Goal: Task Accomplishment & Management: Use online tool/utility

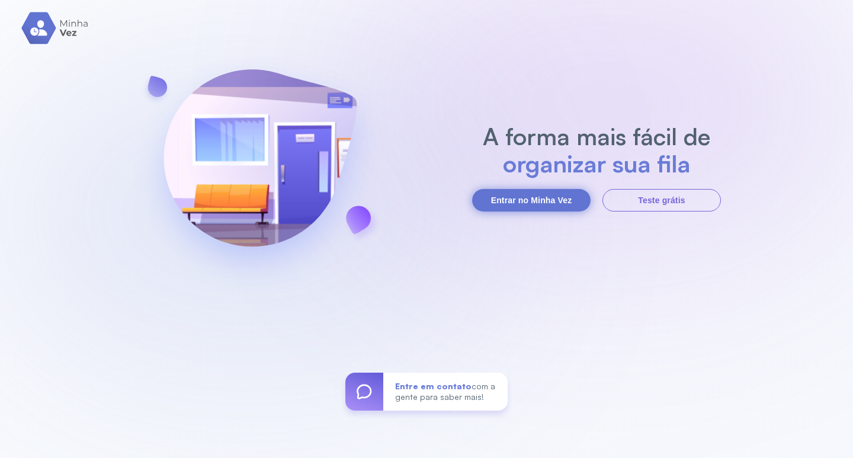
click at [496, 204] on button "Entrar no Minha Vez" at bounding box center [531, 200] width 118 height 23
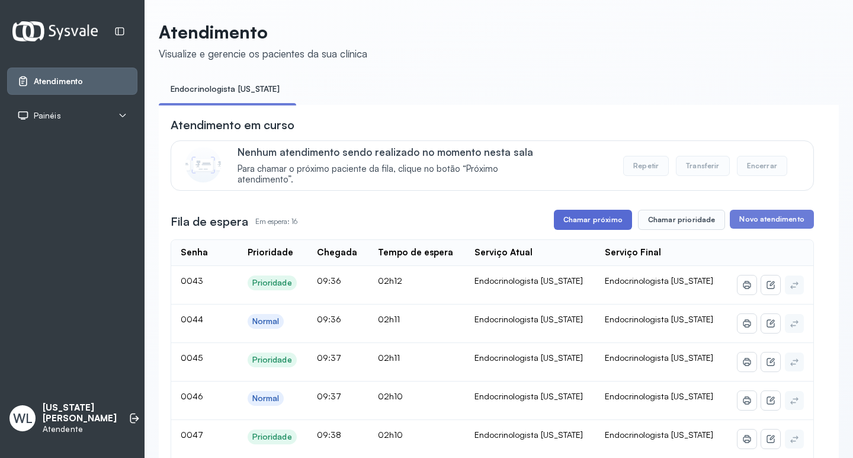
click at [599, 220] on button "Chamar próximo" at bounding box center [593, 220] width 78 height 20
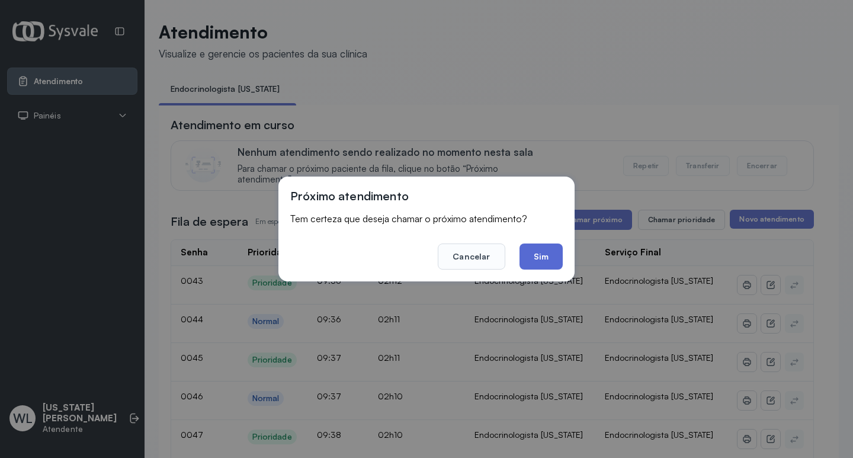
click at [547, 257] on button "Sim" at bounding box center [540, 256] width 43 height 26
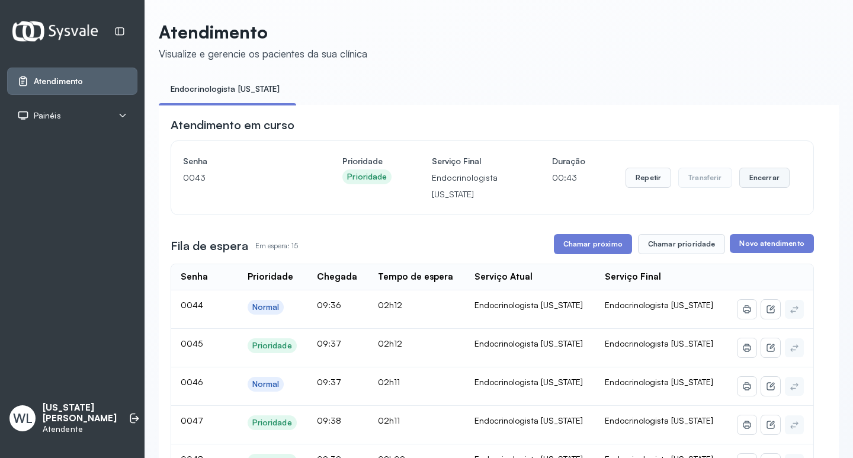
click at [745, 180] on button "Encerrar" at bounding box center [764, 178] width 50 height 20
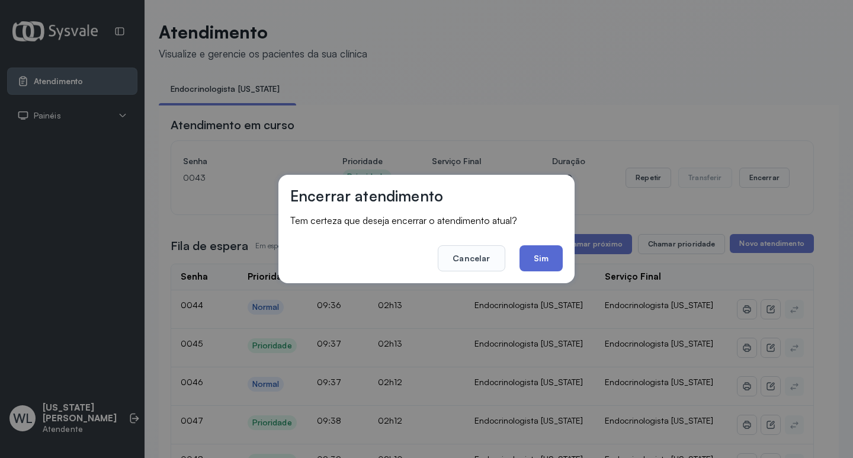
click at [554, 265] on button "Sim" at bounding box center [540, 258] width 43 height 26
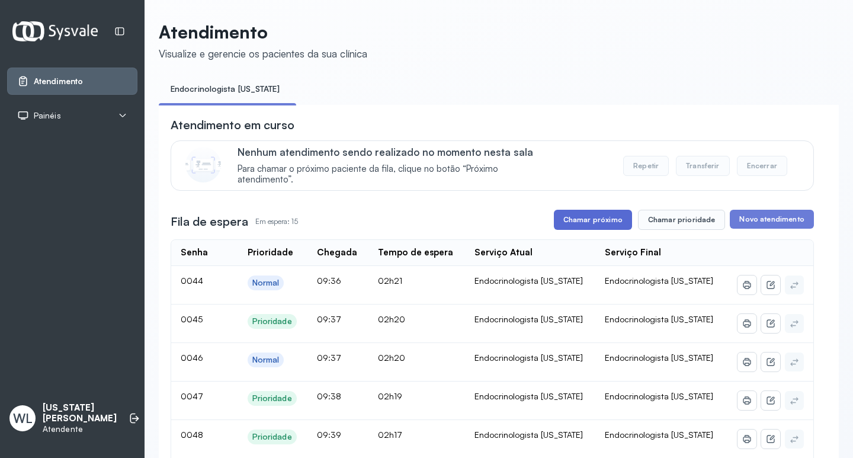
click at [588, 226] on button "Chamar próximo" at bounding box center [593, 220] width 78 height 20
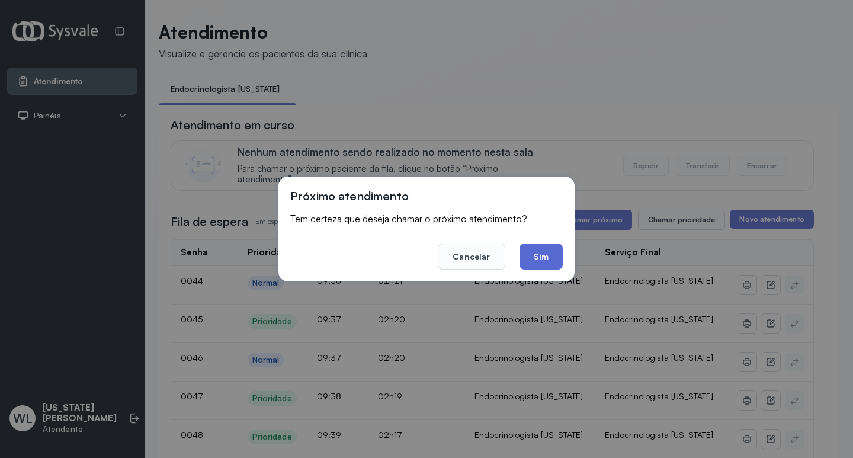
click at [539, 264] on button "Sim" at bounding box center [540, 256] width 43 height 26
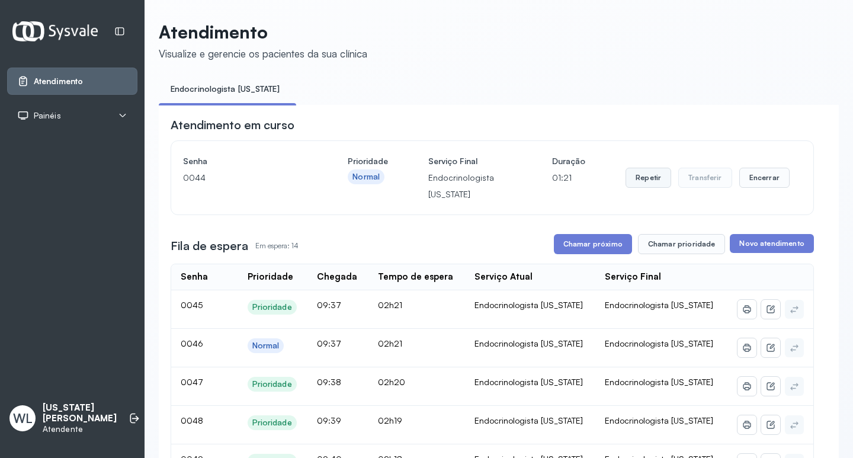
click at [642, 183] on button "Repetir" at bounding box center [648, 178] width 46 height 20
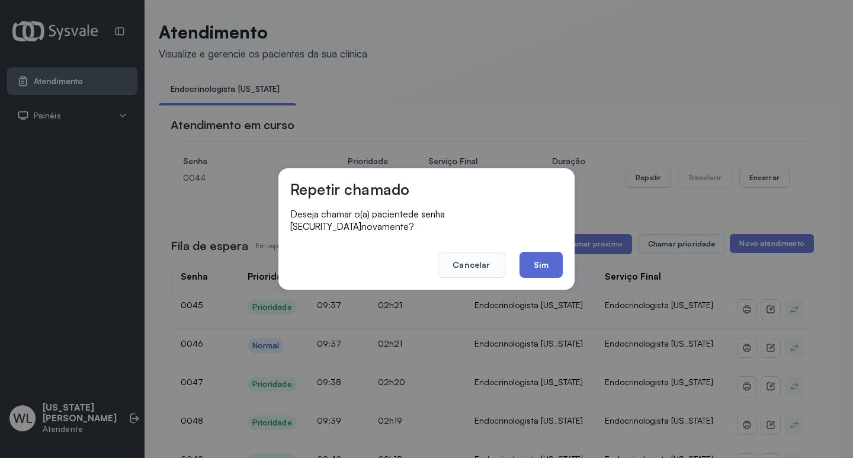
click at [545, 262] on button "Sim" at bounding box center [540, 265] width 43 height 26
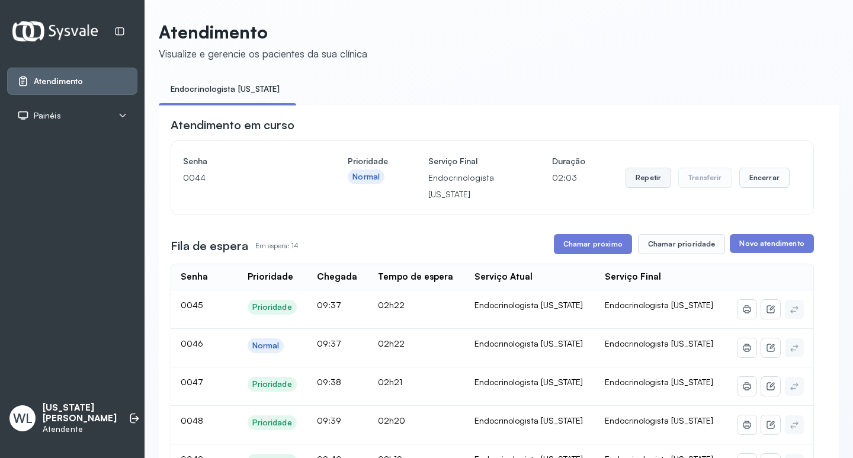
click at [642, 182] on button "Repetir" at bounding box center [648, 178] width 46 height 20
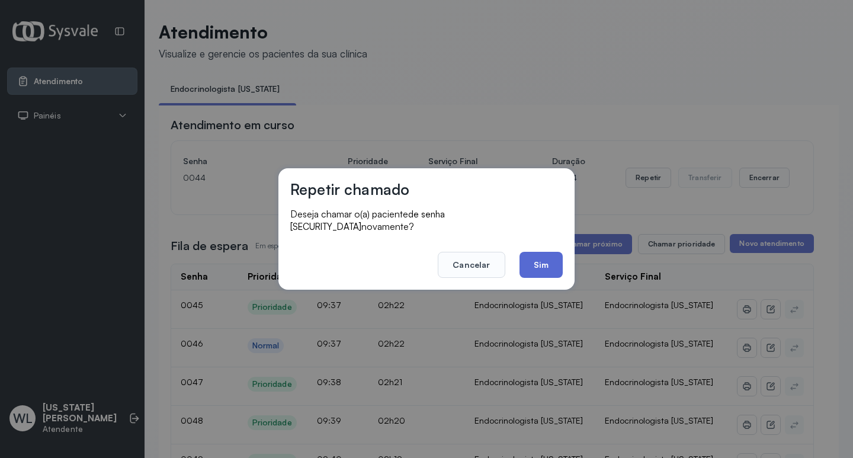
click at [544, 256] on button "Sim" at bounding box center [540, 265] width 43 height 26
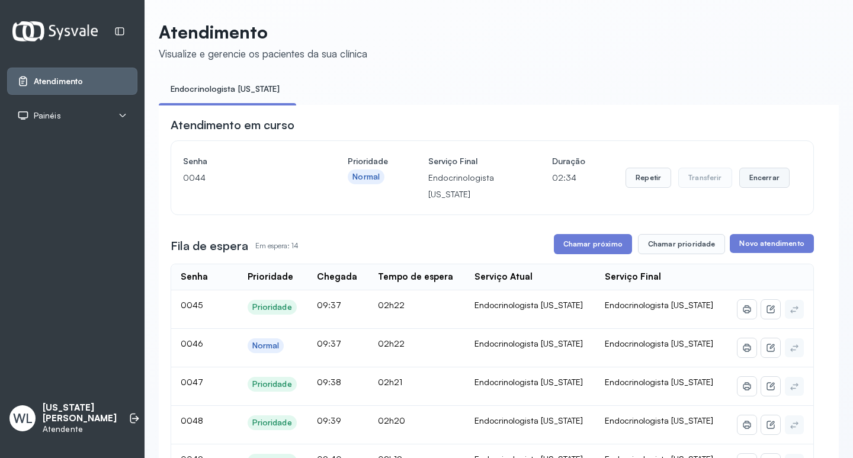
click at [760, 183] on button "Encerrar" at bounding box center [764, 178] width 50 height 20
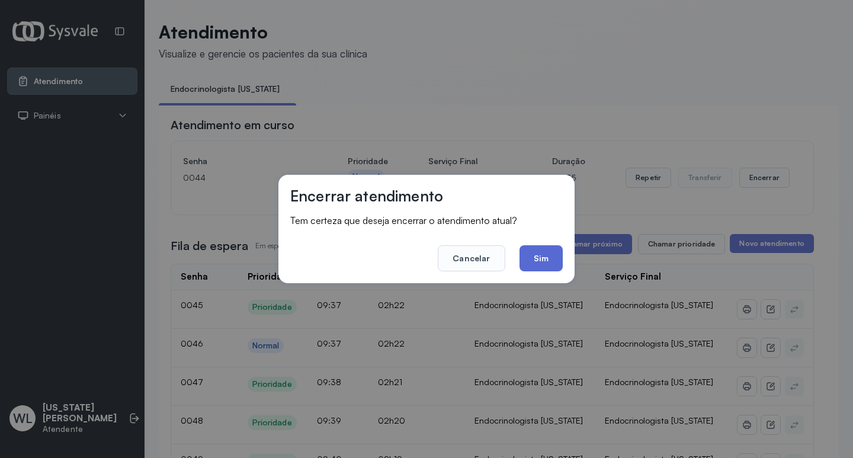
click at [551, 256] on button "Sim" at bounding box center [540, 258] width 43 height 26
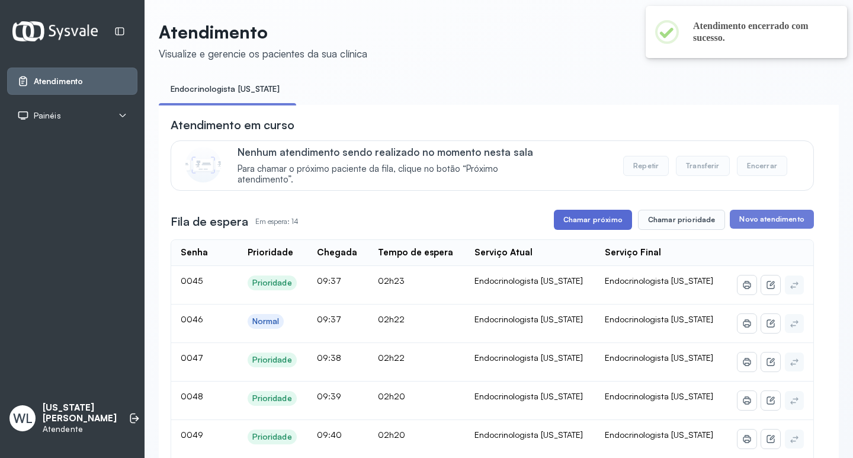
click at [589, 221] on button "Chamar próximo" at bounding box center [593, 220] width 78 height 20
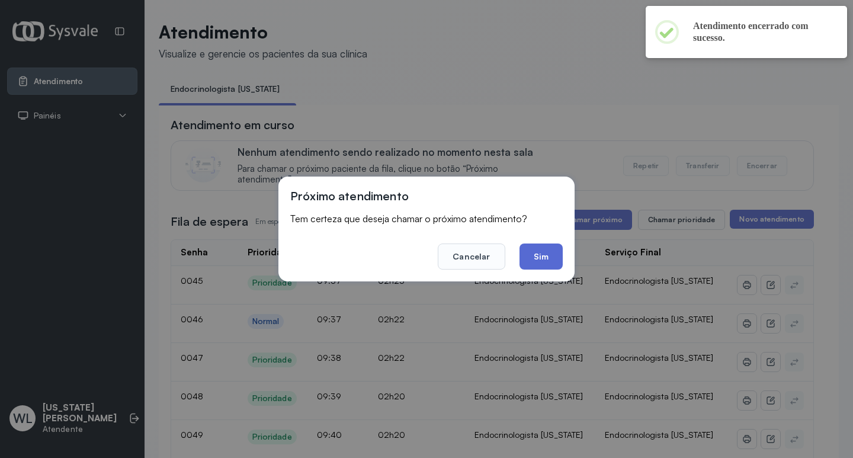
click at [544, 255] on button "Sim" at bounding box center [540, 256] width 43 height 26
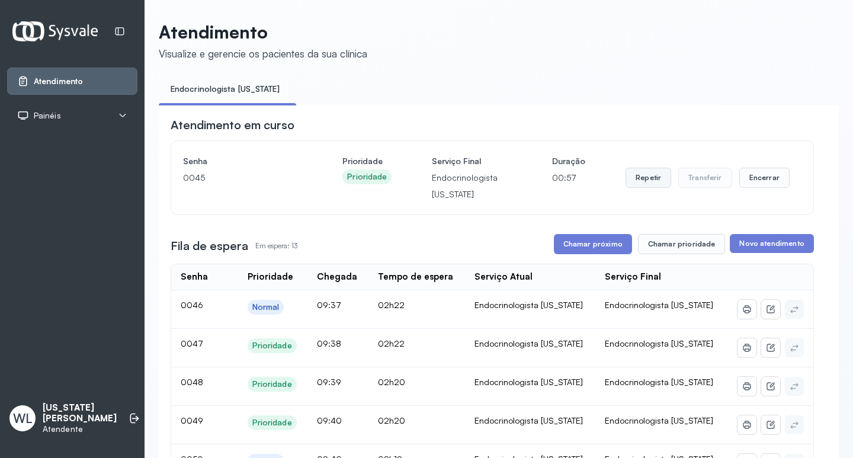
click at [645, 181] on button "Repetir" at bounding box center [648, 178] width 46 height 20
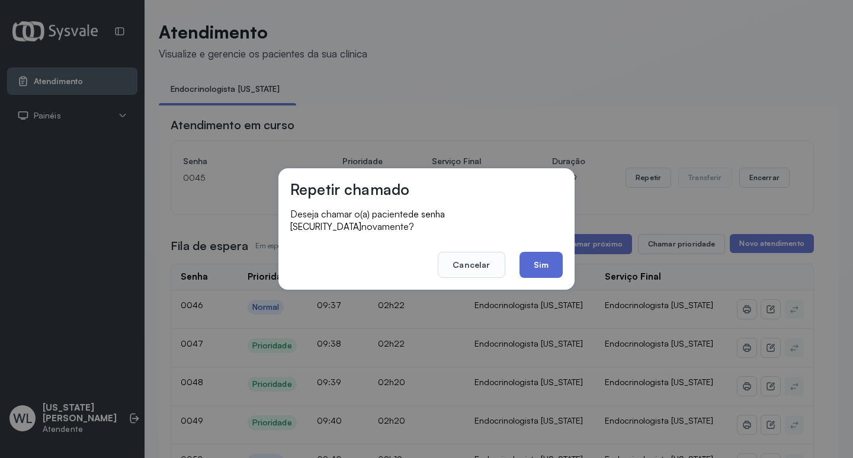
click at [537, 261] on button "Sim" at bounding box center [540, 265] width 43 height 26
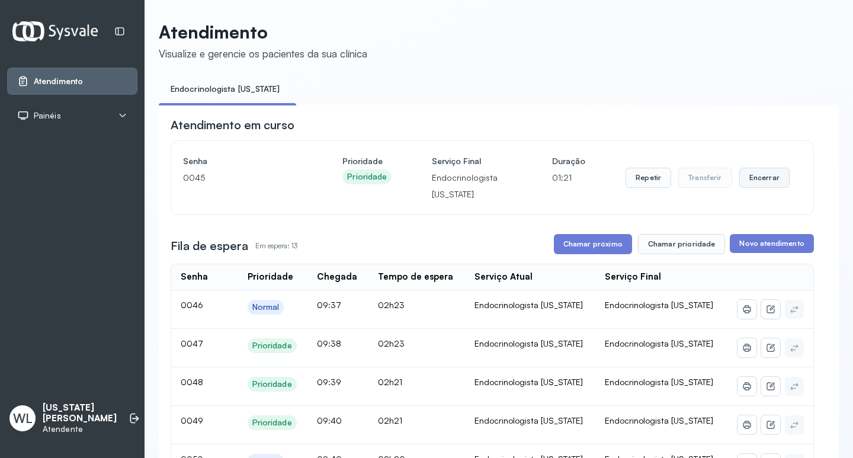
click at [743, 183] on button "Encerrar" at bounding box center [764, 178] width 50 height 20
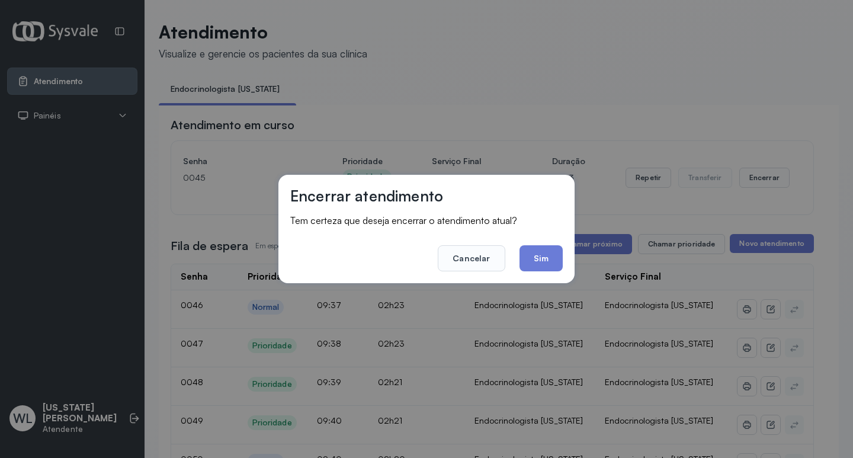
click at [553, 257] on button "Sim" at bounding box center [540, 258] width 43 height 26
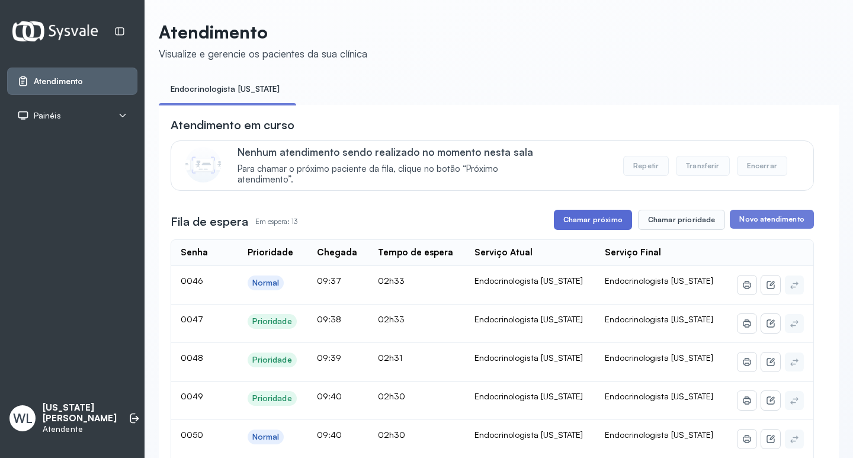
click at [566, 218] on button "Chamar próximo" at bounding box center [593, 220] width 78 height 20
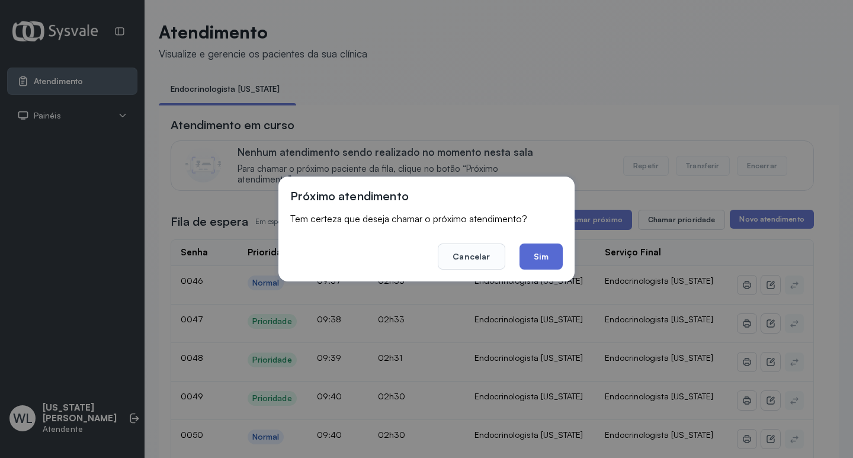
click at [541, 259] on button "Sim" at bounding box center [540, 256] width 43 height 26
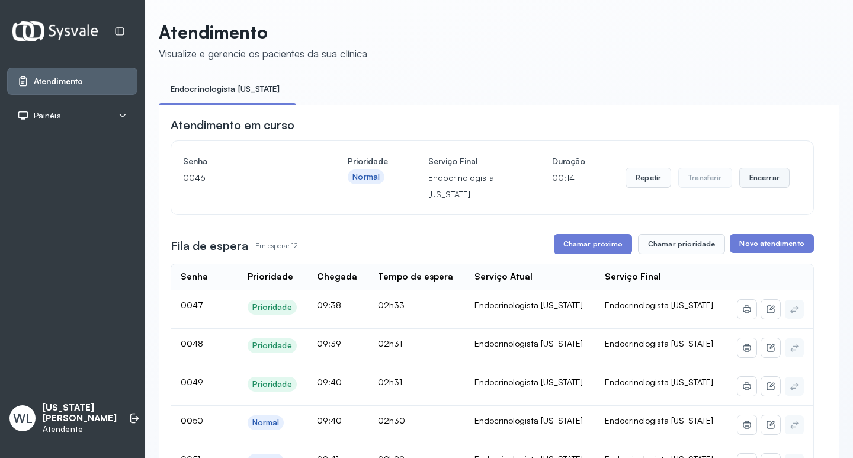
click at [746, 181] on button "Encerrar" at bounding box center [764, 178] width 50 height 20
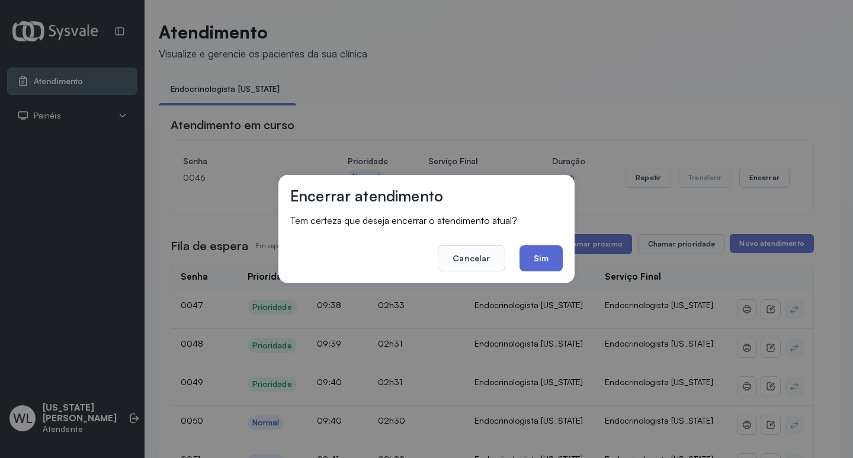
click at [541, 262] on button "Sim" at bounding box center [540, 258] width 43 height 26
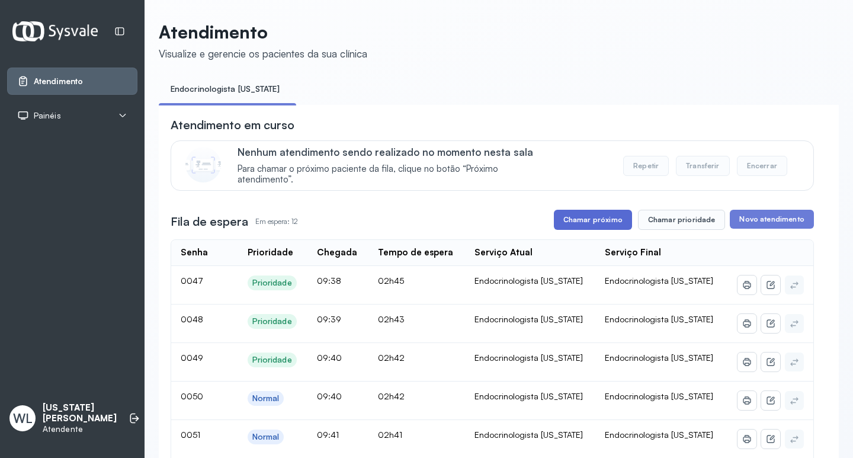
click at [586, 220] on button "Chamar próximo" at bounding box center [593, 220] width 78 height 20
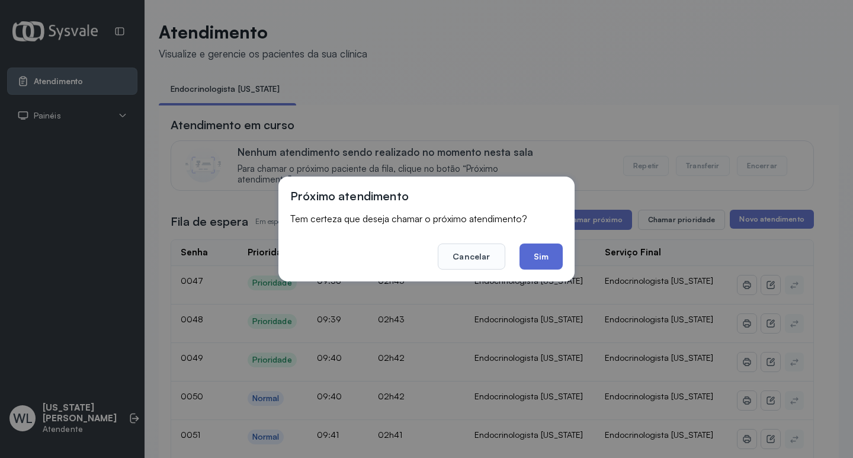
click at [540, 258] on button "Sim" at bounding box center [540, 256] width 43 height 26
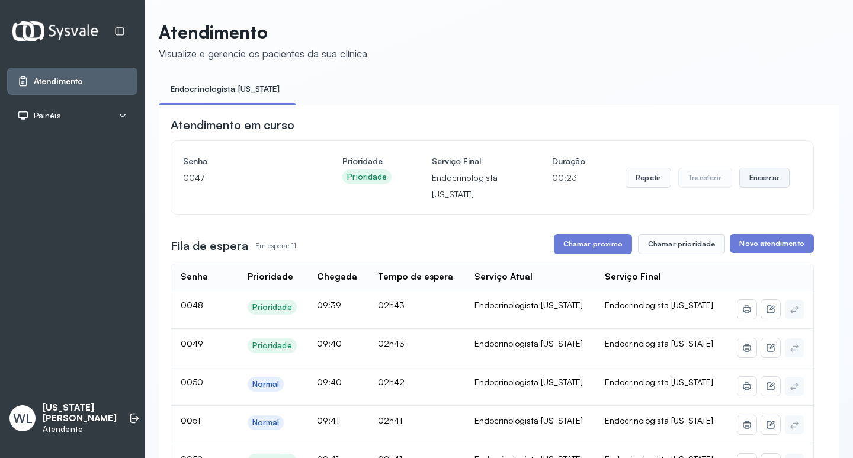
click at [756, 179] on button "Encerrar" at bounding box center [764, 178] width 50 height 20
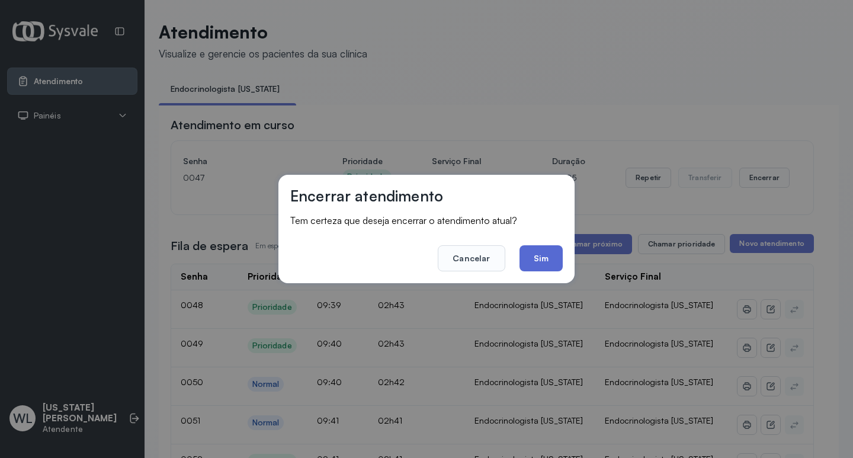
click at [541, 263] on button "Sim" at bounding box center [540, 258] width 43 height 26
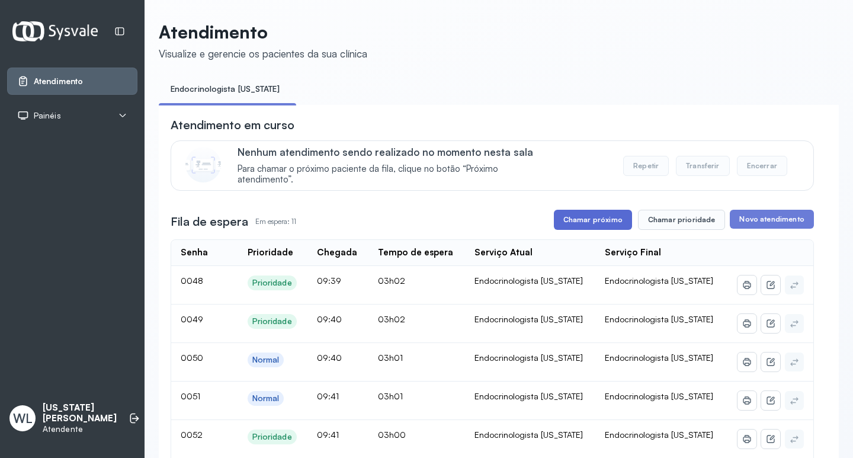
click at [606, 218] on button "Chamar próximo" at bounding box center [593, 220] width 78 height 20
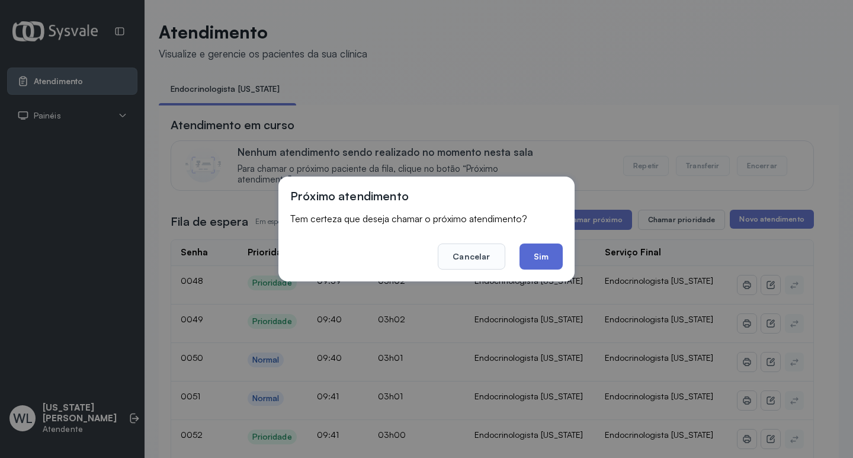
click at [544, 253] on button "Sim" at bounding box center [540, 256] width 43 height 26
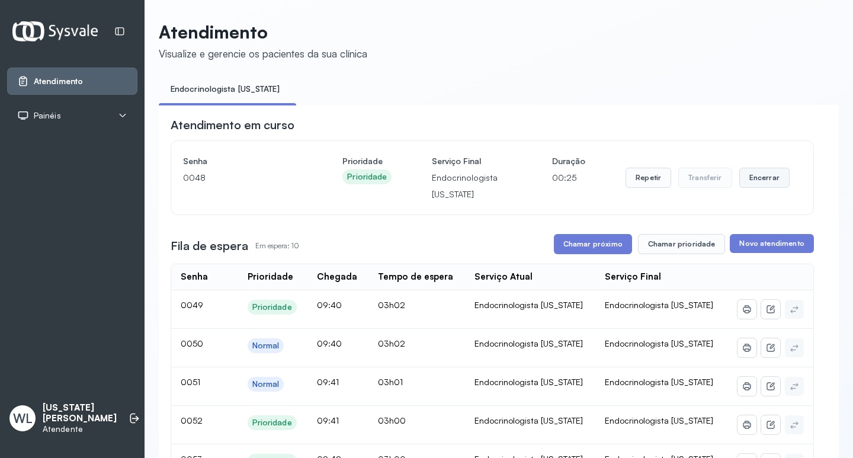
click at [759, 176] on button "Encerrar" at bounding box center [764, 178] width 50 height 20
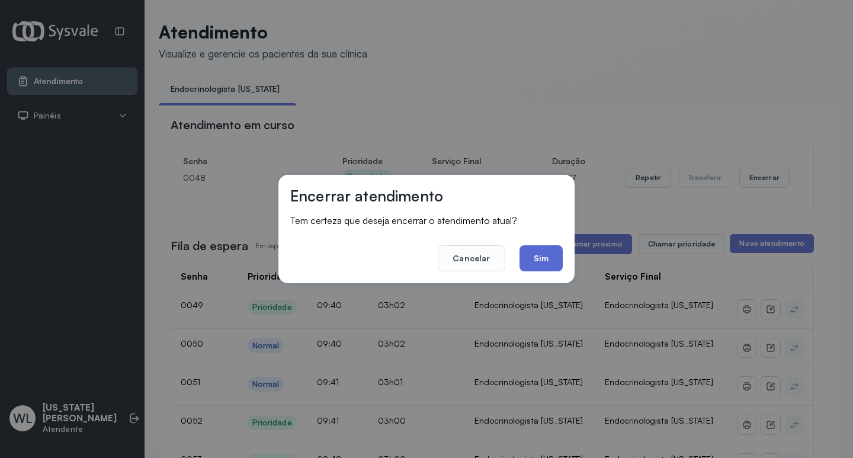
click at [536, 259] on button "Sim" at bounding box center [540, 258] width 43 height 26
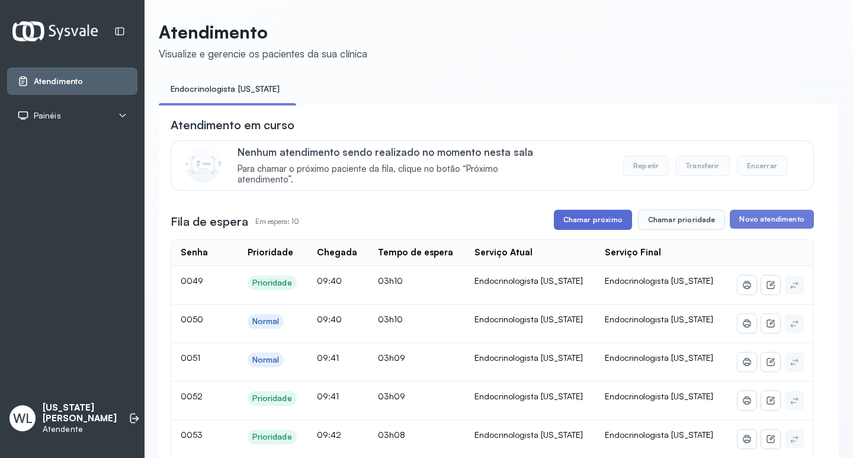
click at [605, 223] on button "Chamar próximo" at bounding box center [593, 220] width 78 height 20
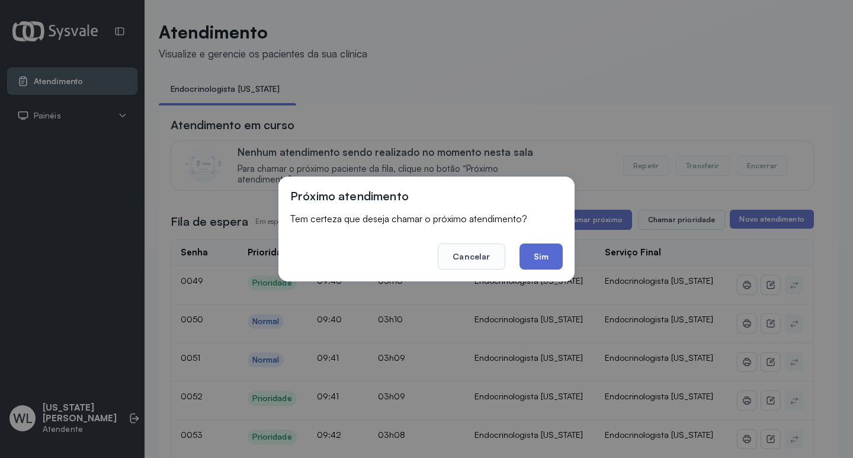
click at [541, 255] on button "Sim" at bounding box center [540, 256] width 43 height 26
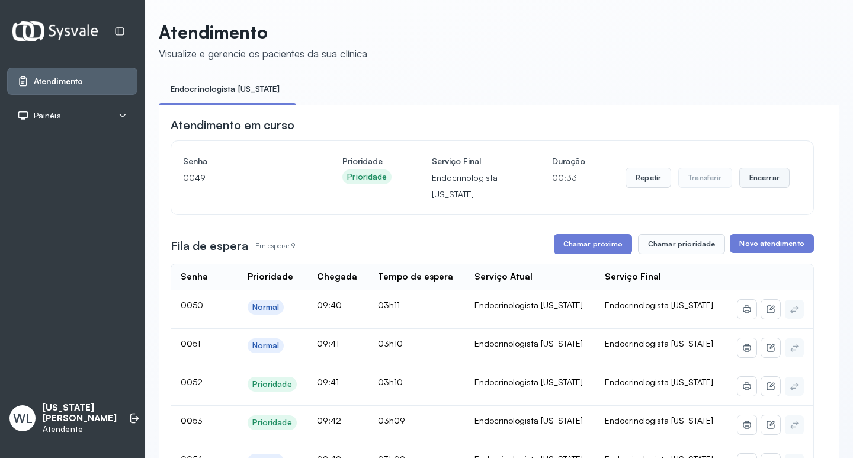
click at [746, 182] on button "Encerrar" at bounding box center [764, 178] width 50 height 20
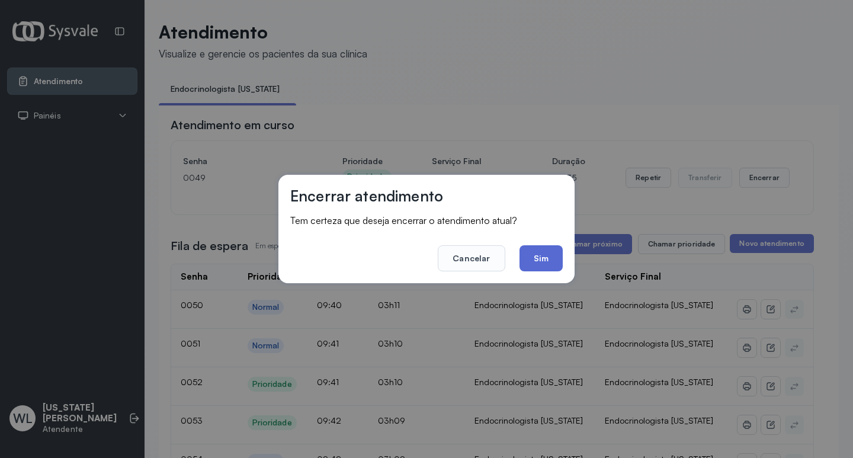
click at [543, 256] on button "Sim" at bounding box center [540, 258] width 43 height 26
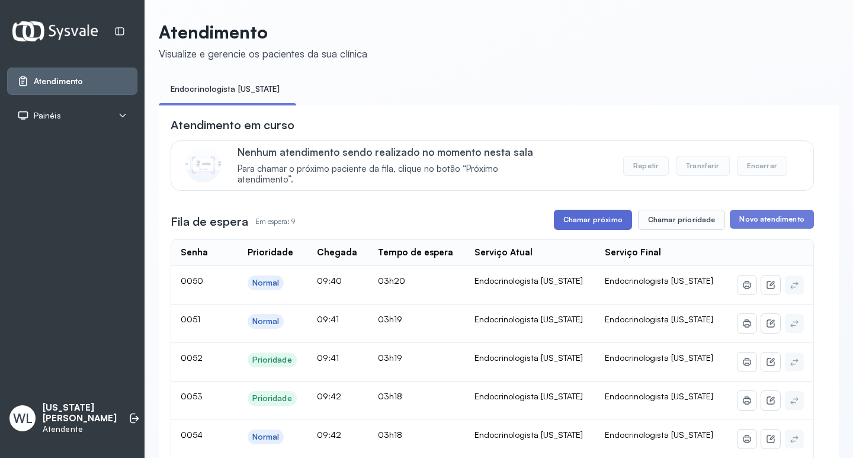
click at [611, 226] on button "Chamar próximo" at bounding box center [593, 220] width 78 height 20
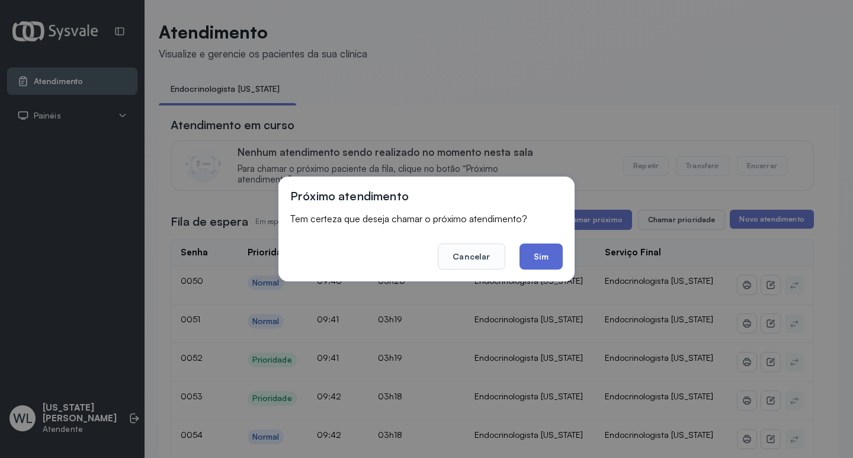
click at [547, 254] on button "Sim" at bounding box center [540, 256] width 43 height 26
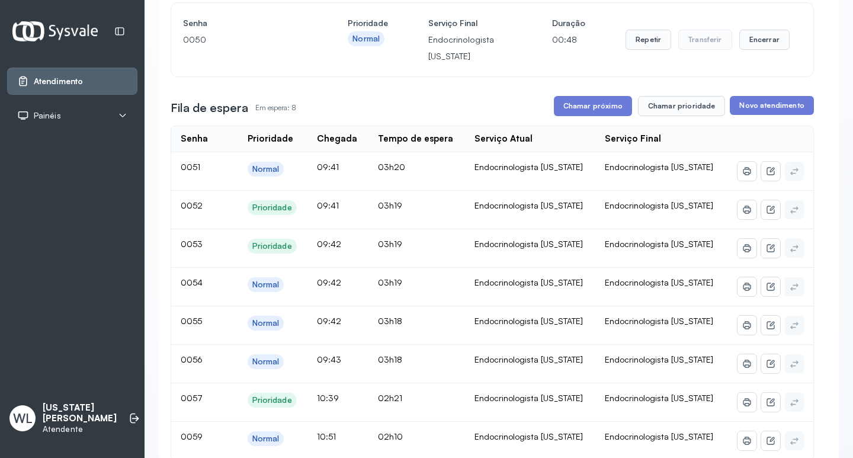
scroll to position [118, 0]
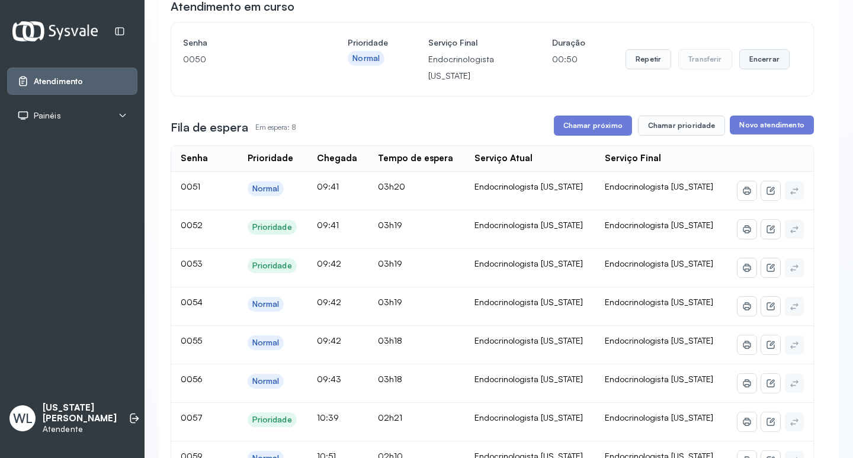
click at [760, 62] on button "Encerrar" at bounding box center [764, 59] width 50 height 20
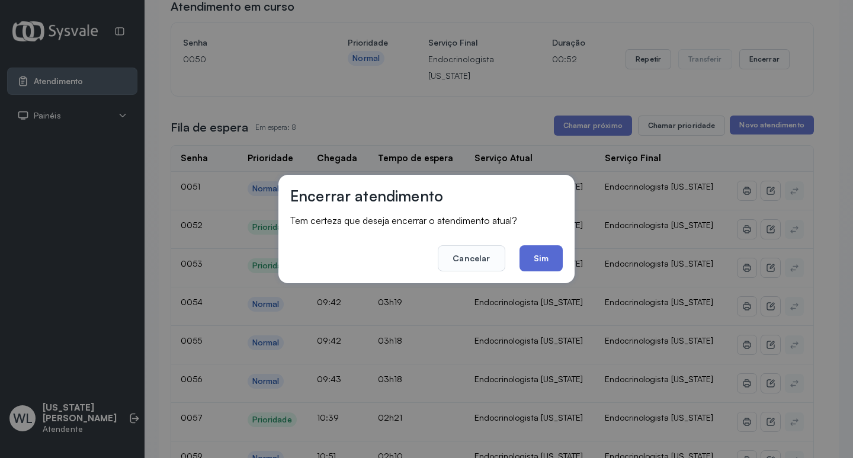
click at [548, 264] on button "Sim" at bounding box center [540, 258] width 43 height 26
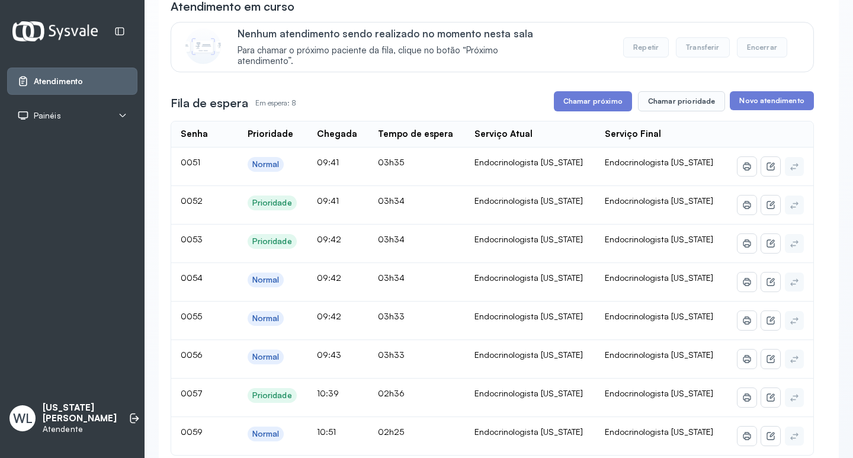
scroll to position [178, 0]
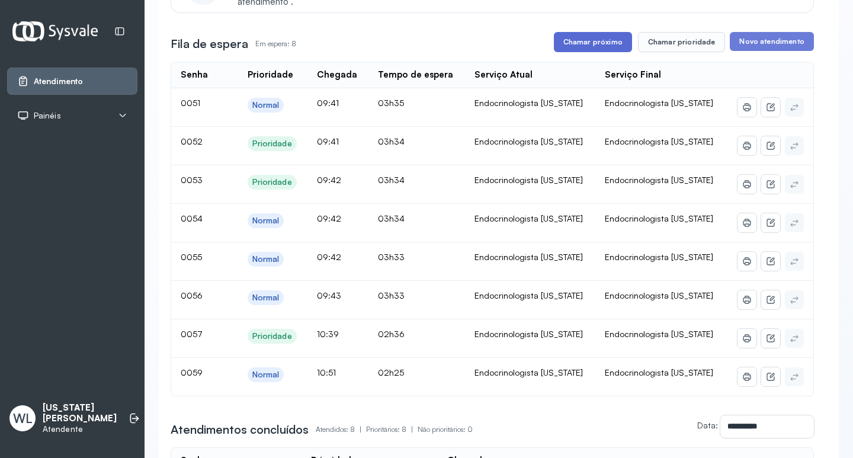
click at [574, 48] on button "Chamar próximo" at bounding box center [593, 42] width 78 height 20
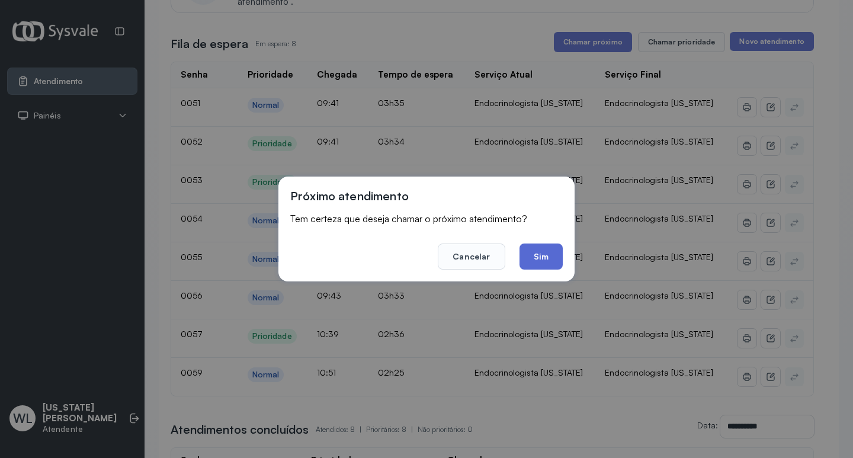
click at [539, 263] on button "Sim" at bounding box center [540, 256] width 43 height 26
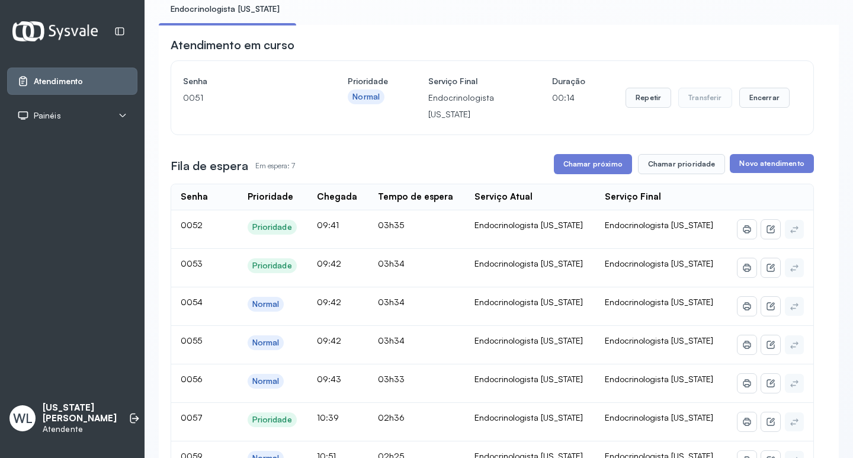
scroll to position [59, 0]
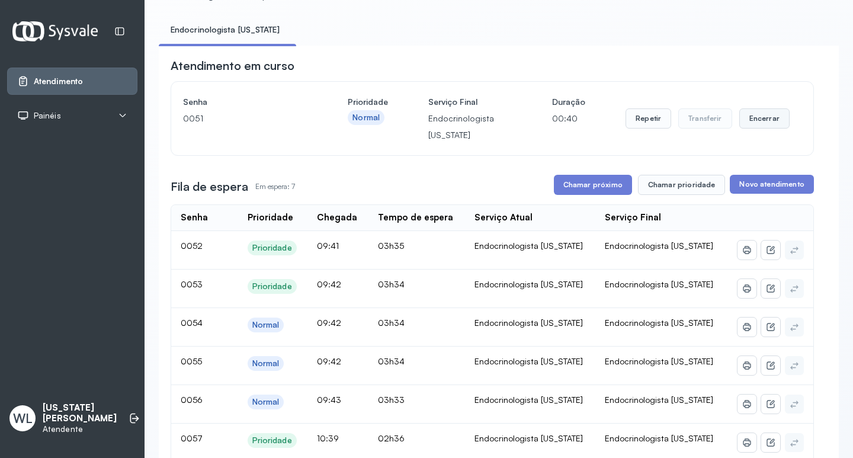
click at [762, 123] on button "Encerrar" at bounding box center [764, 118] width 50 height 20
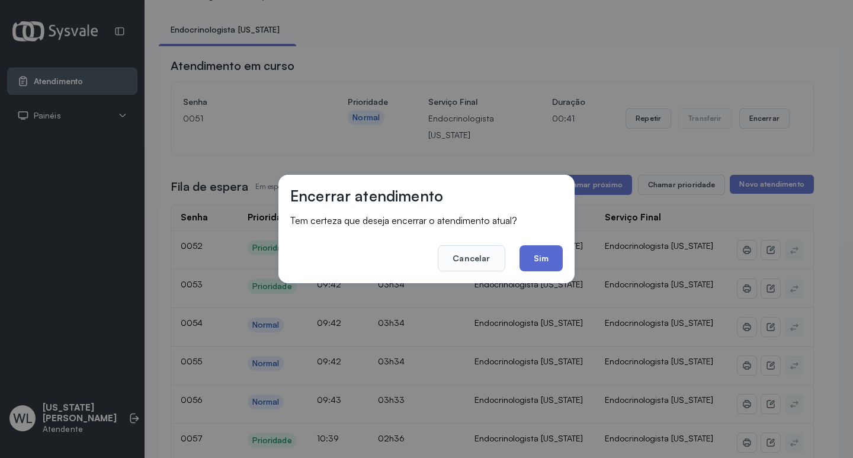
click at [525, 264] on button "Sim" at bounding box center [540, 258] width 43 height 26
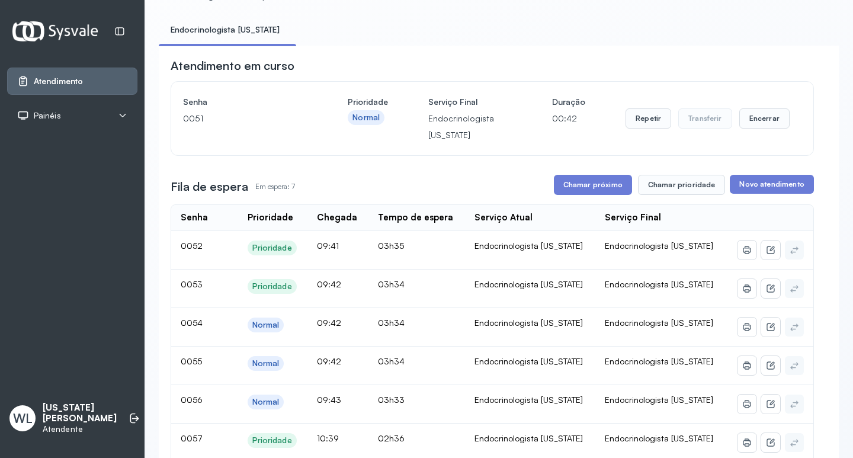
scroll to position [0, 0]
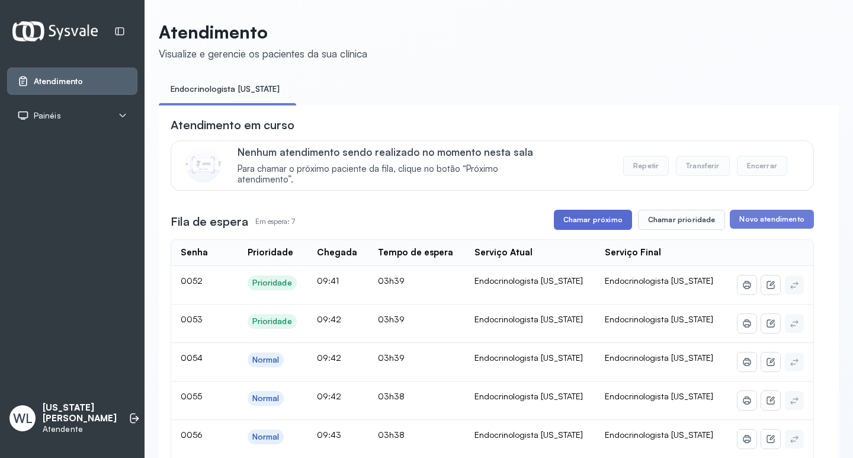
click at [603, 220] on button "Chamar próximo" at bounding box center [593, 220] width 78 height 20
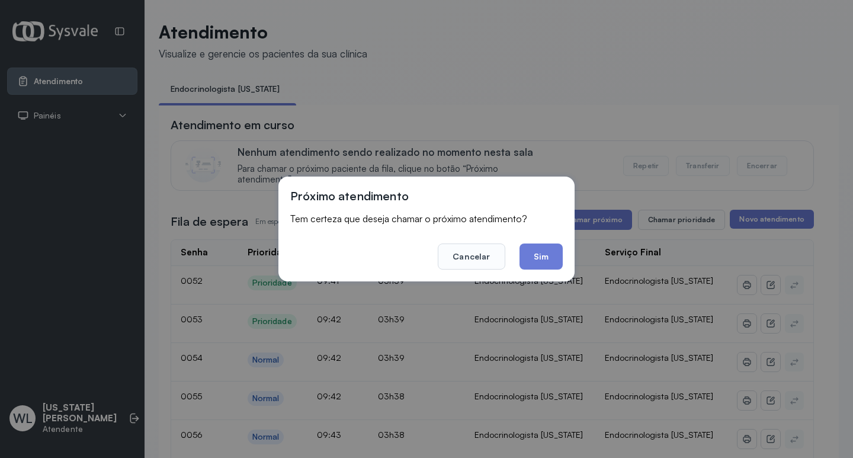
click at [543, 253] on button "Sim" at bounding box center [540, 256] width 43 height 26
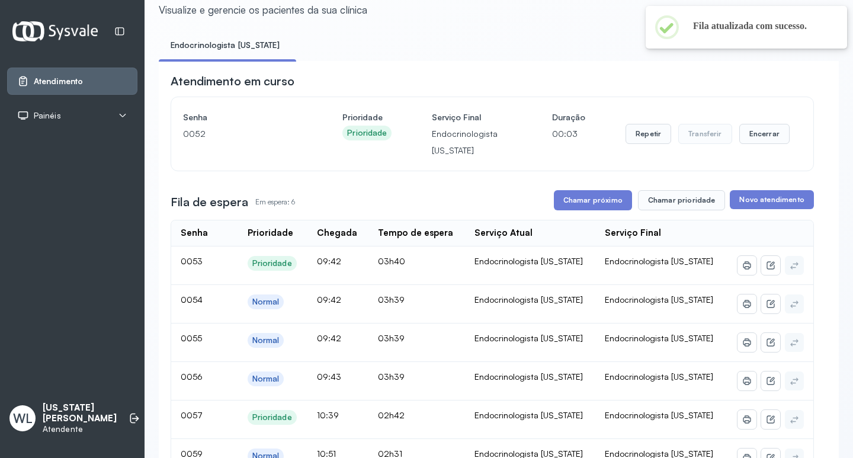
scroll to position [118, 0]
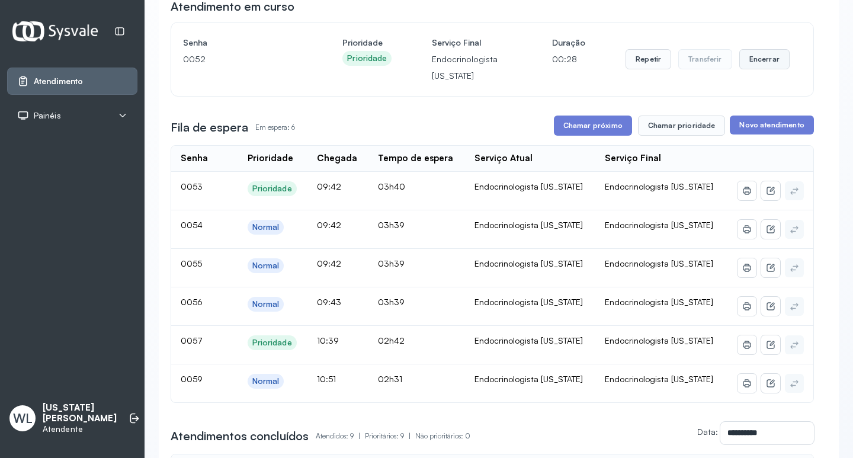
click at [760, 61] on button "Encerrar" at bounding box center [764, 59] width 50 height 20
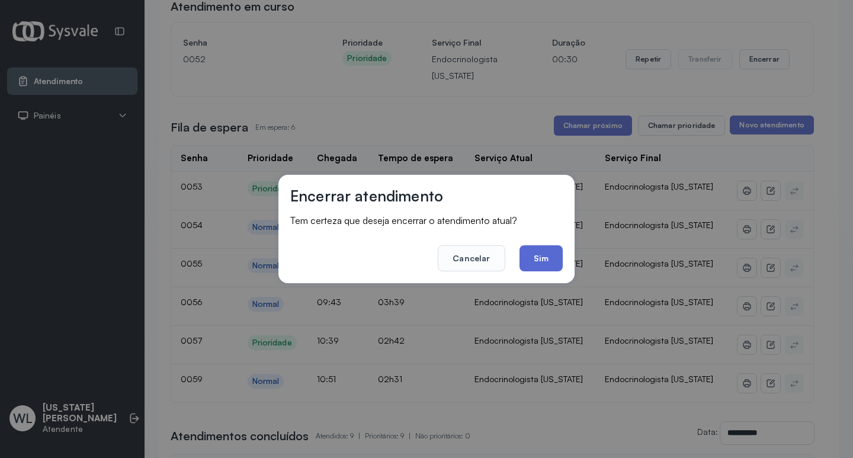
click at [539, 263] on button "Sim" at bounding box center [540, 258] width 43 height 26
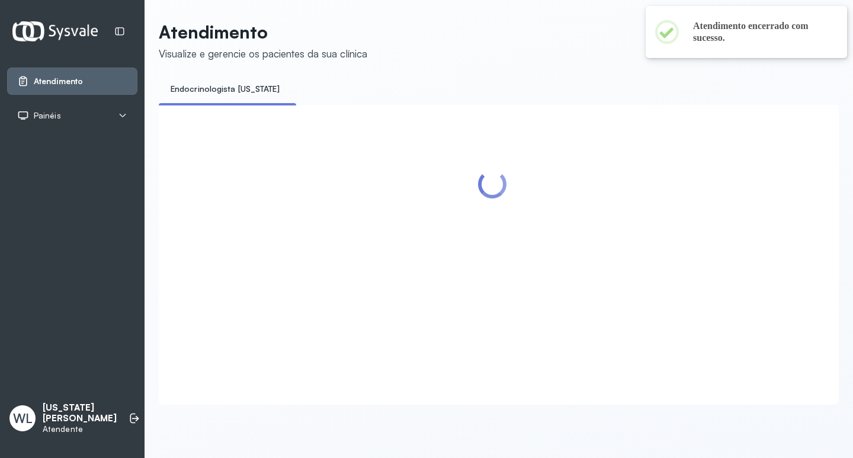
scroll to position [0, 0]
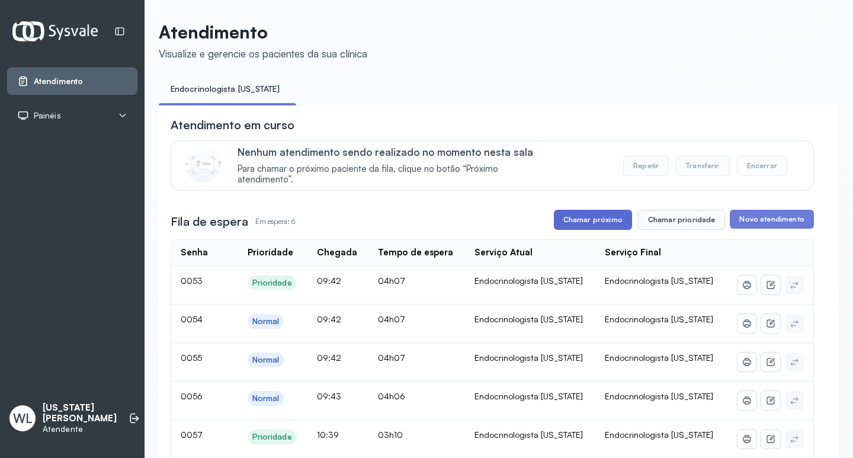
click at [593, 222] on button "Chamar próximo" at bounding box center [593, 220] width 78 height 20
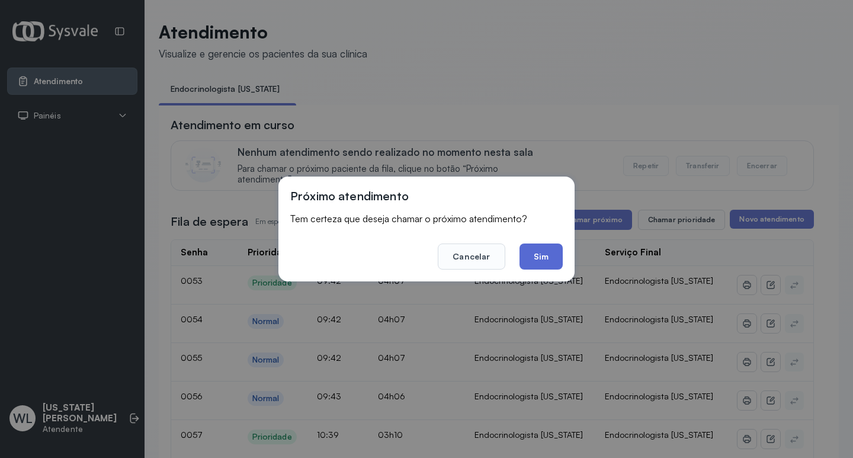
click at [534, 258] on button "Sim" at bounding box center [540, 256] width 43 height 26
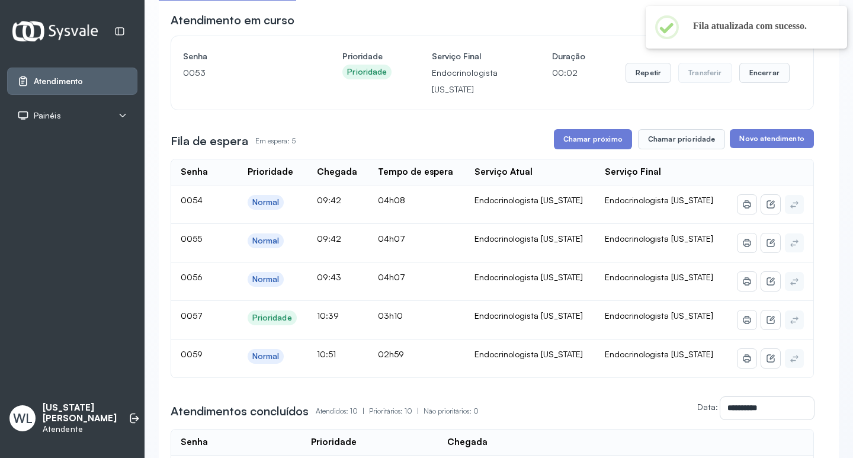
scroll to position [118, 0]
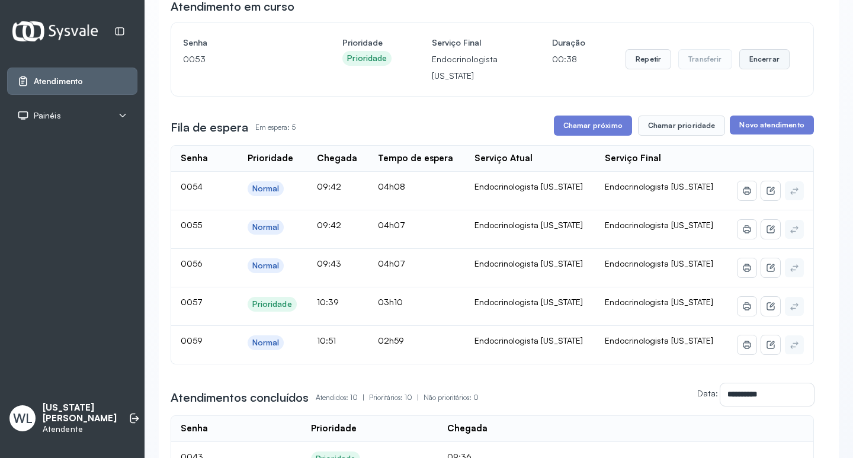
click at [753, 63] on button "Encerrar" at bounding box center [764, 59] width 50 height 20
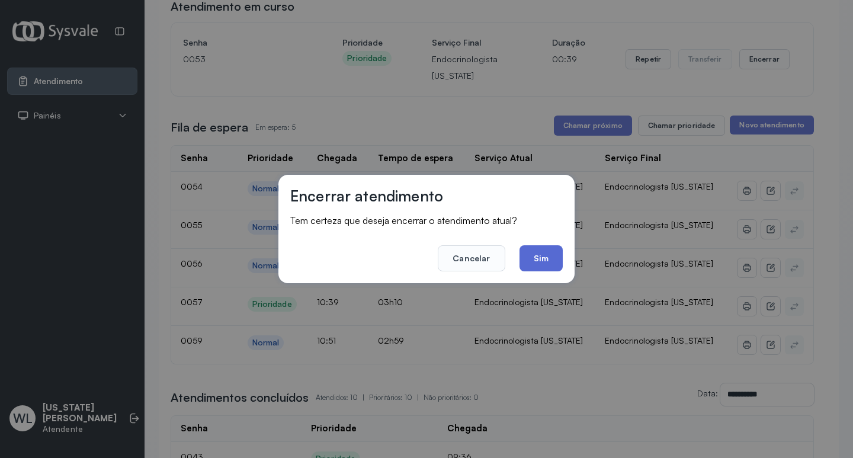
click at [547, 255] on button "Sim" at bounding box center [540, 258] width 43 height 26
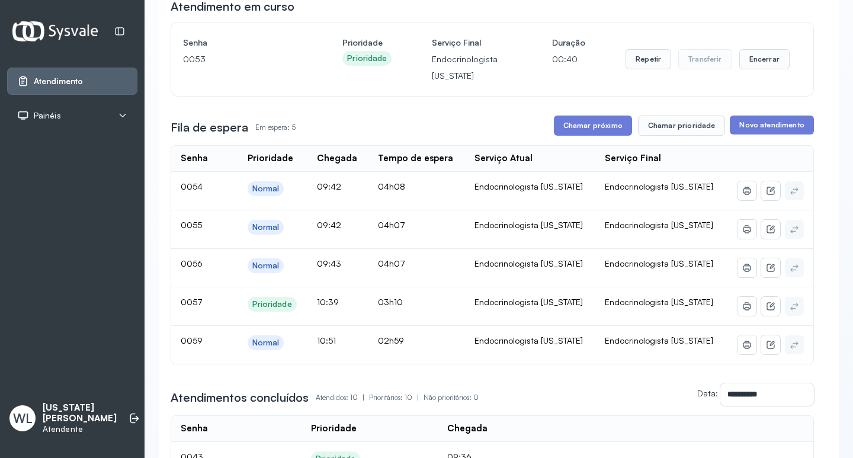
scroll to position [0, 0]
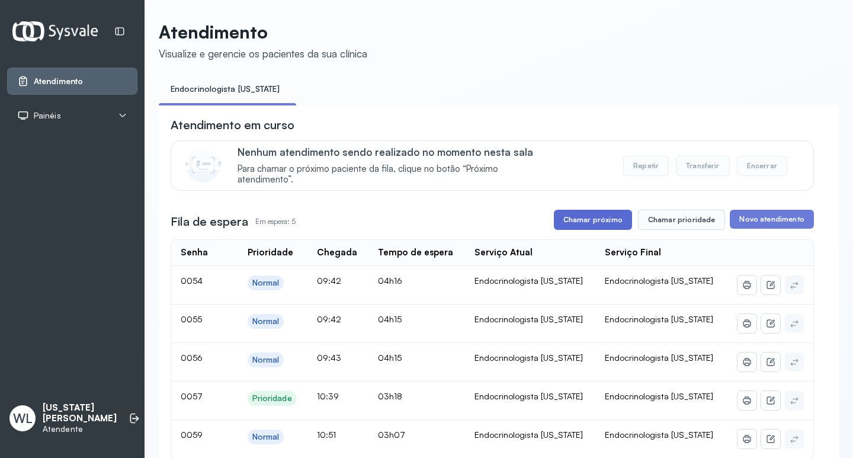
click at [591, 221] on button "Chamar próximo" at bounding box center [593, 220] width 78 height 20
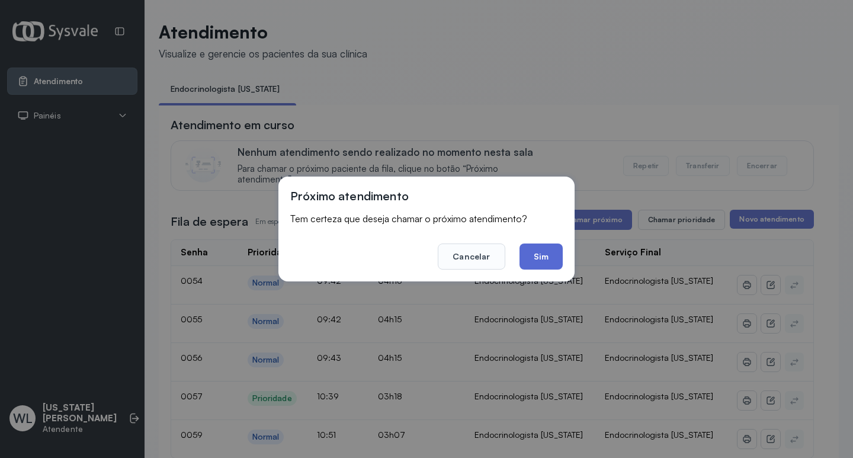
click at [543, 261] on button "Sim" at bounding box center [540, 256] width 43 height 26
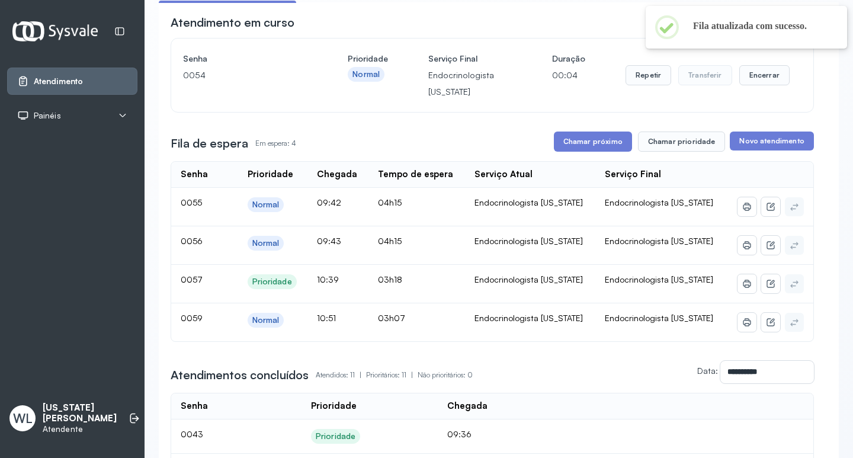
scroll to position [118, 0]
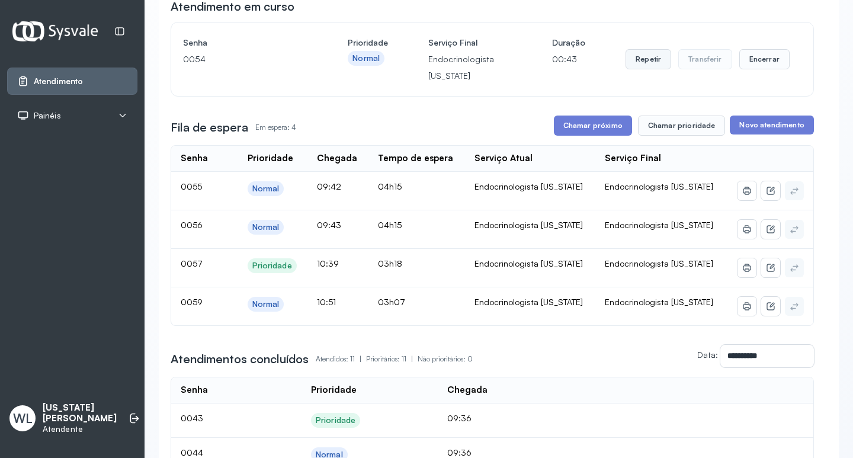
click at [634, 65] on button "Repetir" at bounding box center [648, 59] width 46 height 20
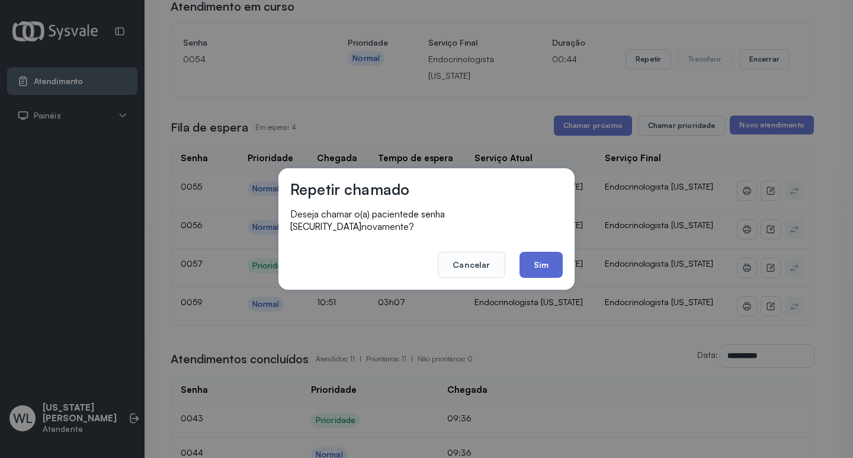
click at [534, 259] on button "Sim" at bounding box center [540, 265] width 43 height 26
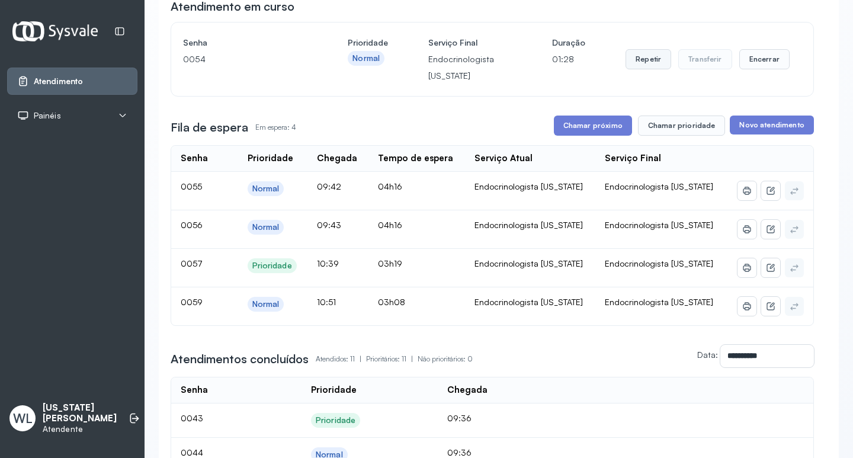
click at [631, 66] on button "Repetir" at bounding box center [648, 59] width 46 height 20
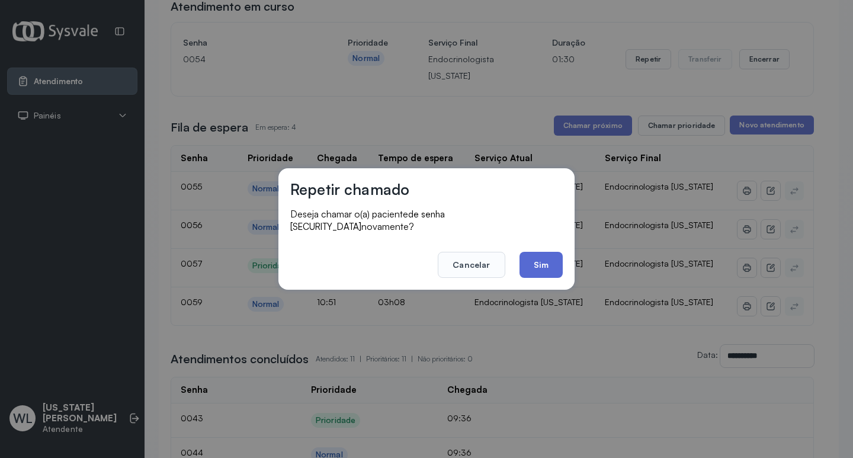
click at [548, 258] on button "Sim" at bounding box center [540, 265] width 43 height 26
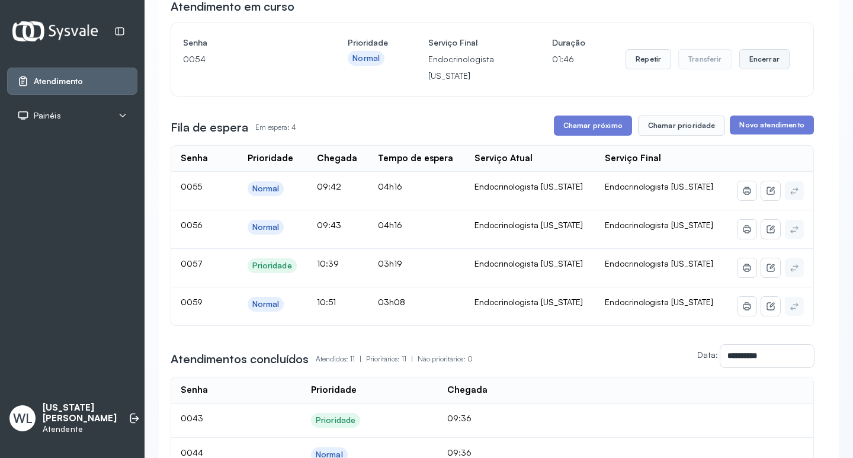
click at [754, 63] on button "Encerrar" at bounding box center [764, 59] width 50 height 20
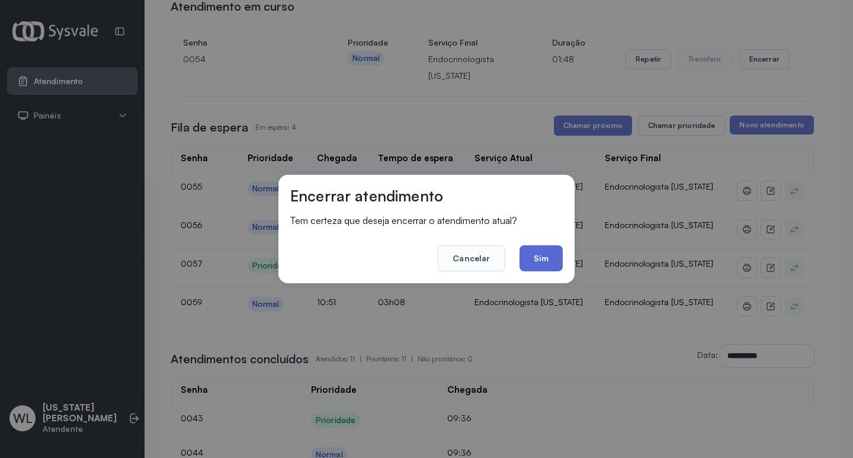
click at [526, 257] on button "Sim" at bounding box center [540, 258] width 43 height 26
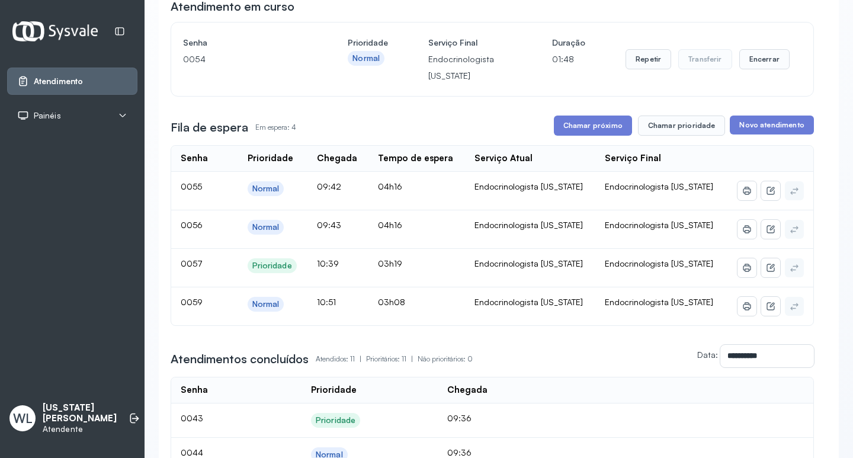
scroll to position [0, 0]
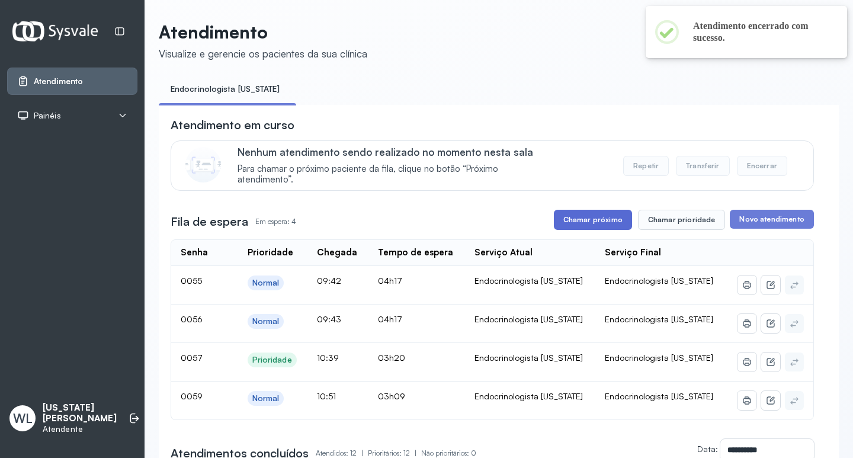
click at [578, 224] on button "Chamar próximo" at bounding box center [593, 220] width 78 height 20
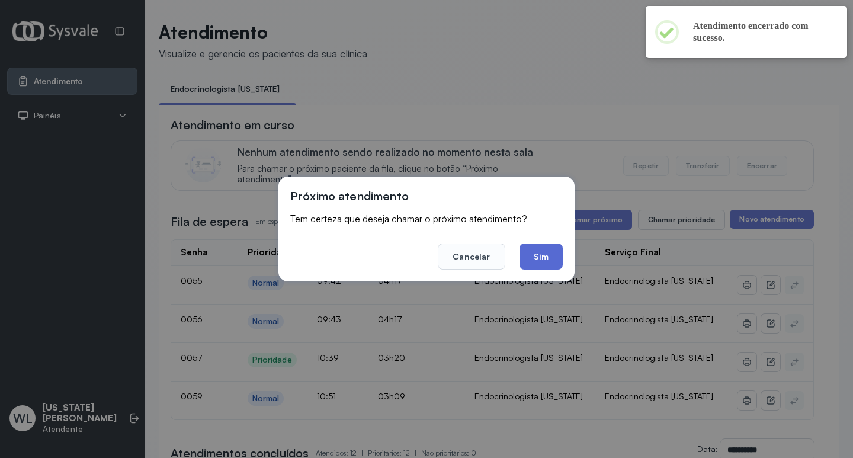
click at [541, 254] on button "Sim" at bounding box center [540, 256] width 43 height 26
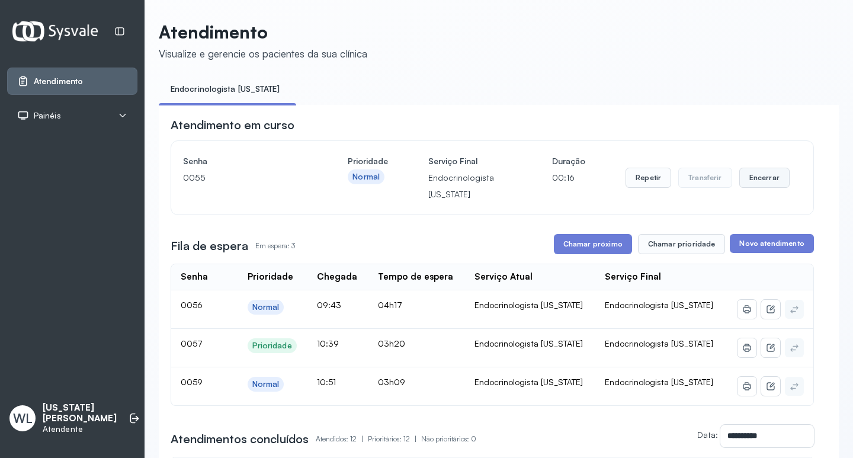
click at [772, 181] on button "Encerrar" at bounding box center [764, 178] width 50 height 20
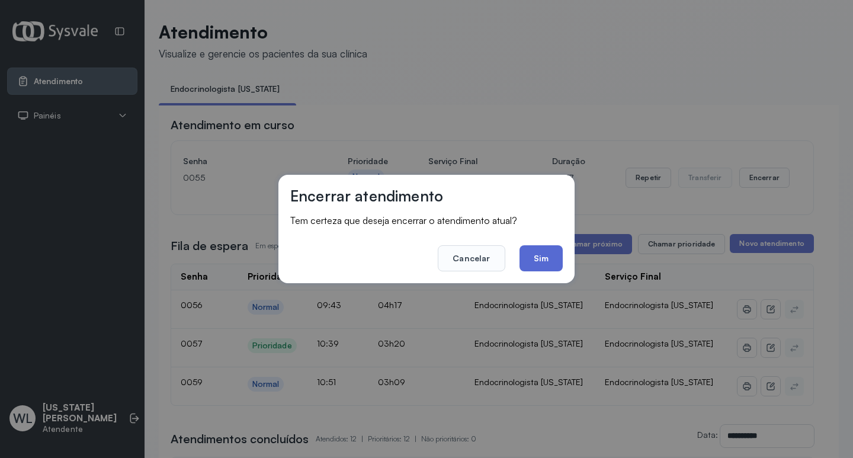
click at [534, 258] on button "Sim" at bounding box center [540, 258] width 43 height 26
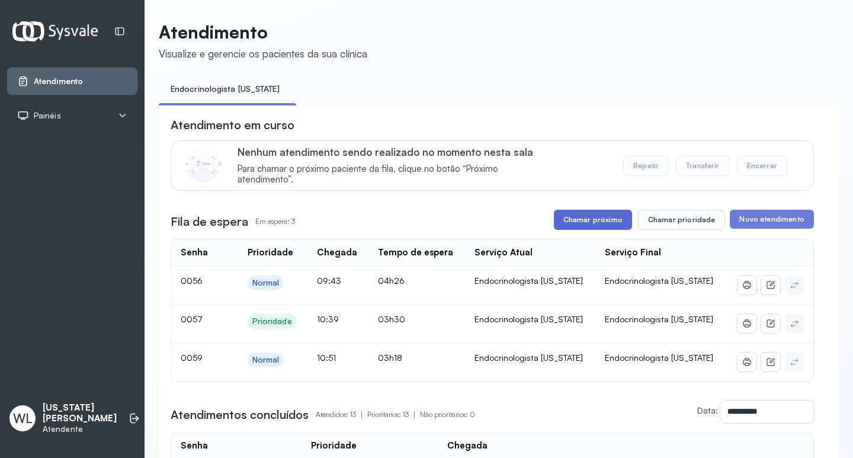
click at [584, 220] on button "Chamar próximo" at bounding box center [593, 220] width 78 height 20
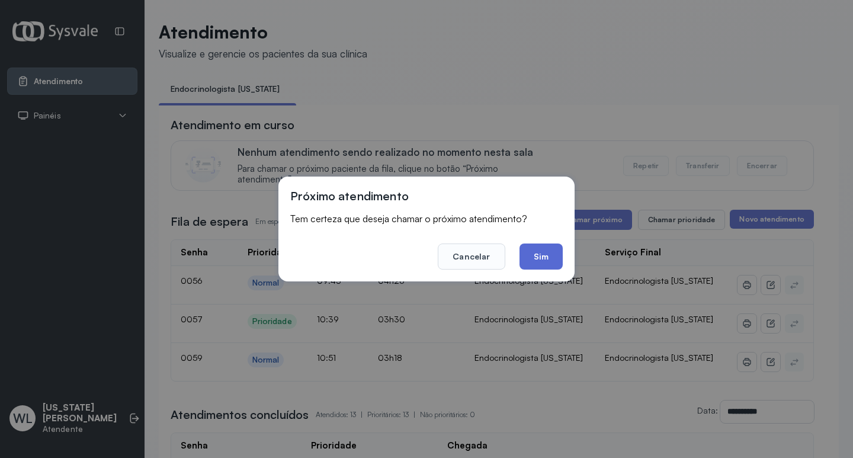
click at [537, 260] on button "Sim" at bounding box center [540, 256] width 43 height 26
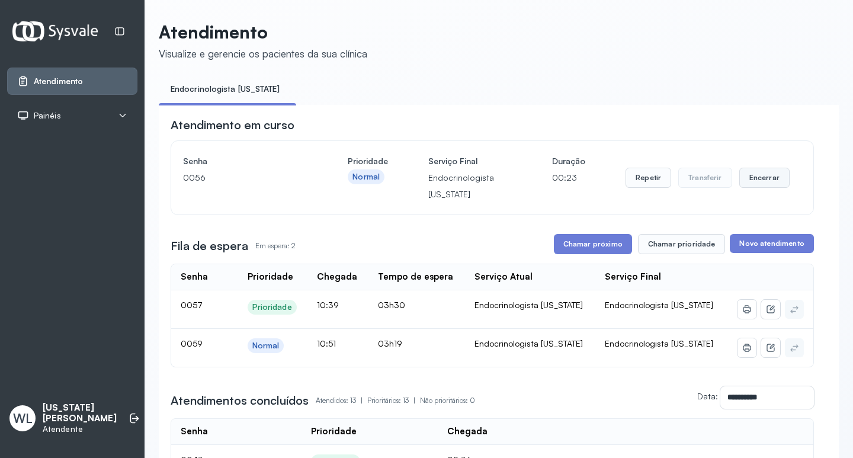
click at [754, 182] on button "Encerrar" at bounding box center [764, 178] width 50 height 20
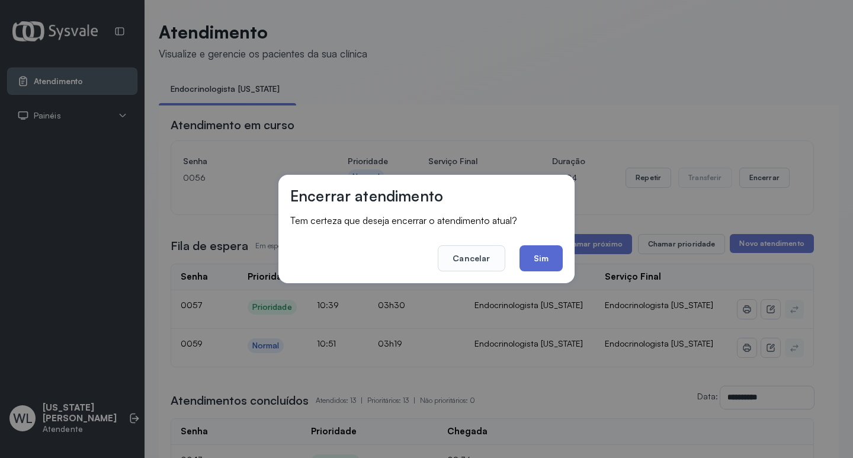
click at [535, 250] on button "Sim" at bounding box center [540, 258] width 43 height 26
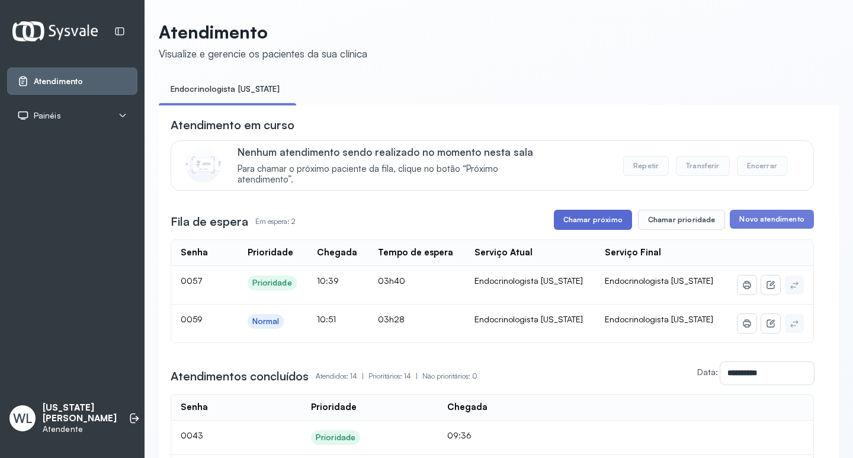
click at [577, 224] on button "Chamar próximo" at bounding box center [593, 220] width 78 height 20
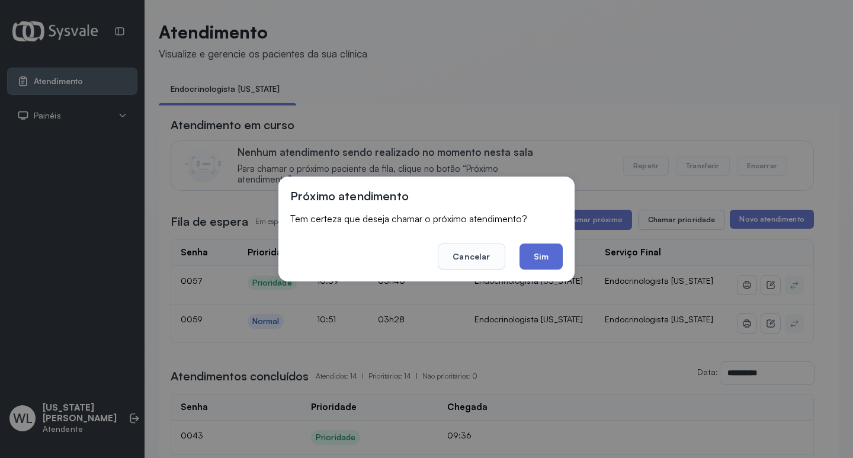
click at [541, 255] on button "Sim" at bounding box center [540, 256] width 43 height 26
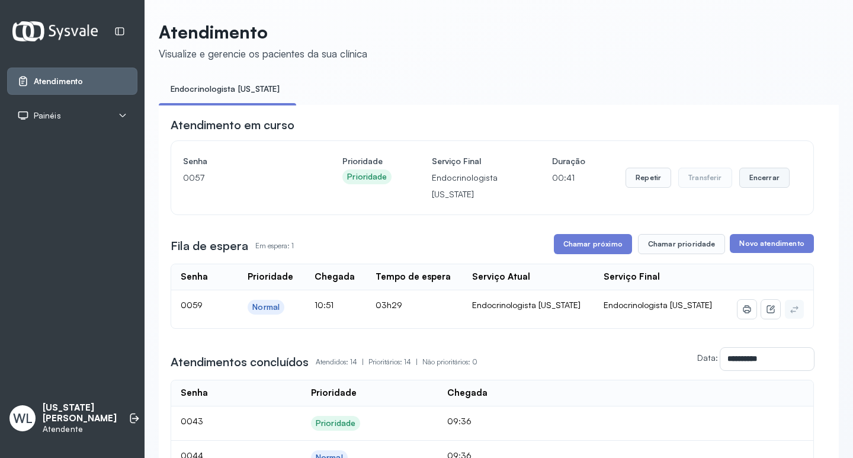
click at [754, 184] on button "Encerrar" at bounding box center [764, 178] width 50 height 20
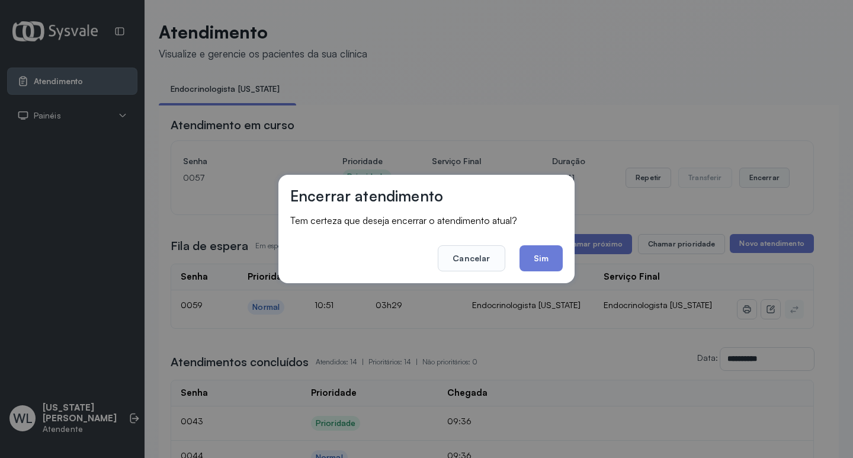
click at [754, 184] on div "Encerrar atendimento Tem certeza que deseja encerrar o atendimento atual? Cance…" at bounding box center [426, 229] width 853 height 458
click at [544, 256] on button "Sim" at bounding box center [540, 258] width 43 height 26
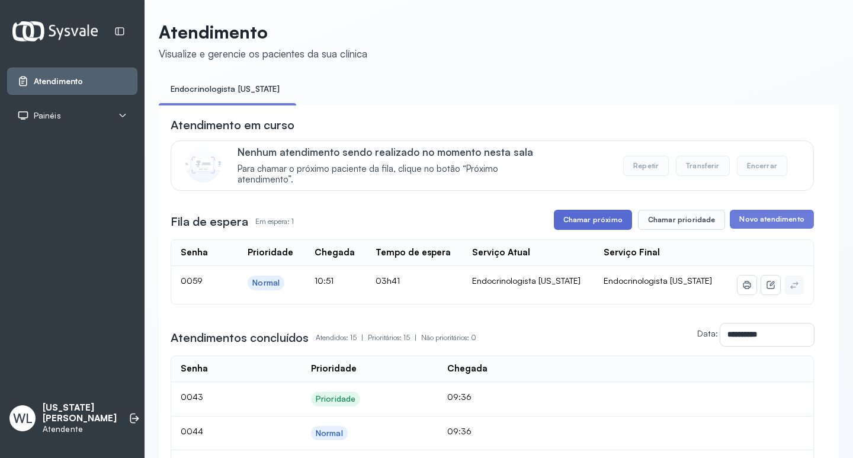
click at [596, 223] on button "Chamar próximo" at bounding box center [593, 220] width 78 height 20
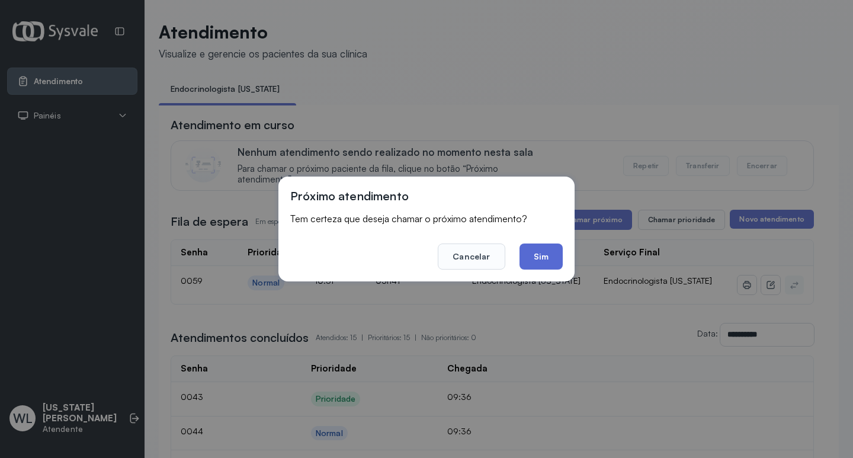
click at [555, 257] on button "Sim" at bounding box center [540, 256] width 43 height 26
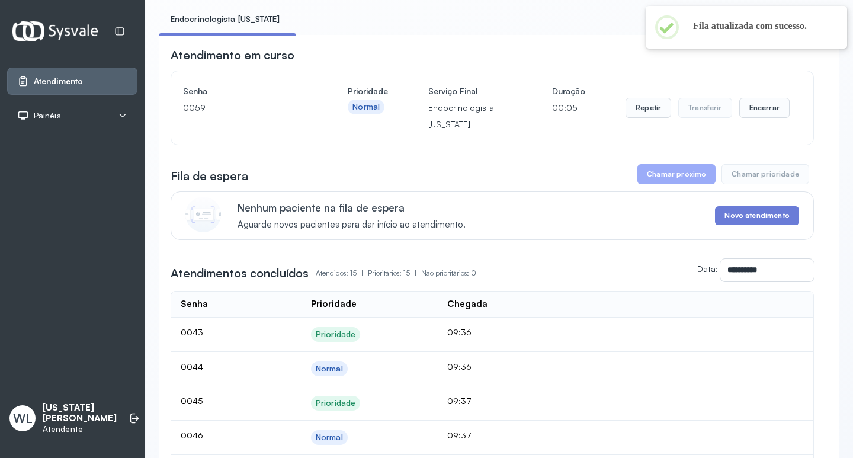
scroll to position [59, 0]
